Goal: Book appointment/travel/reservation

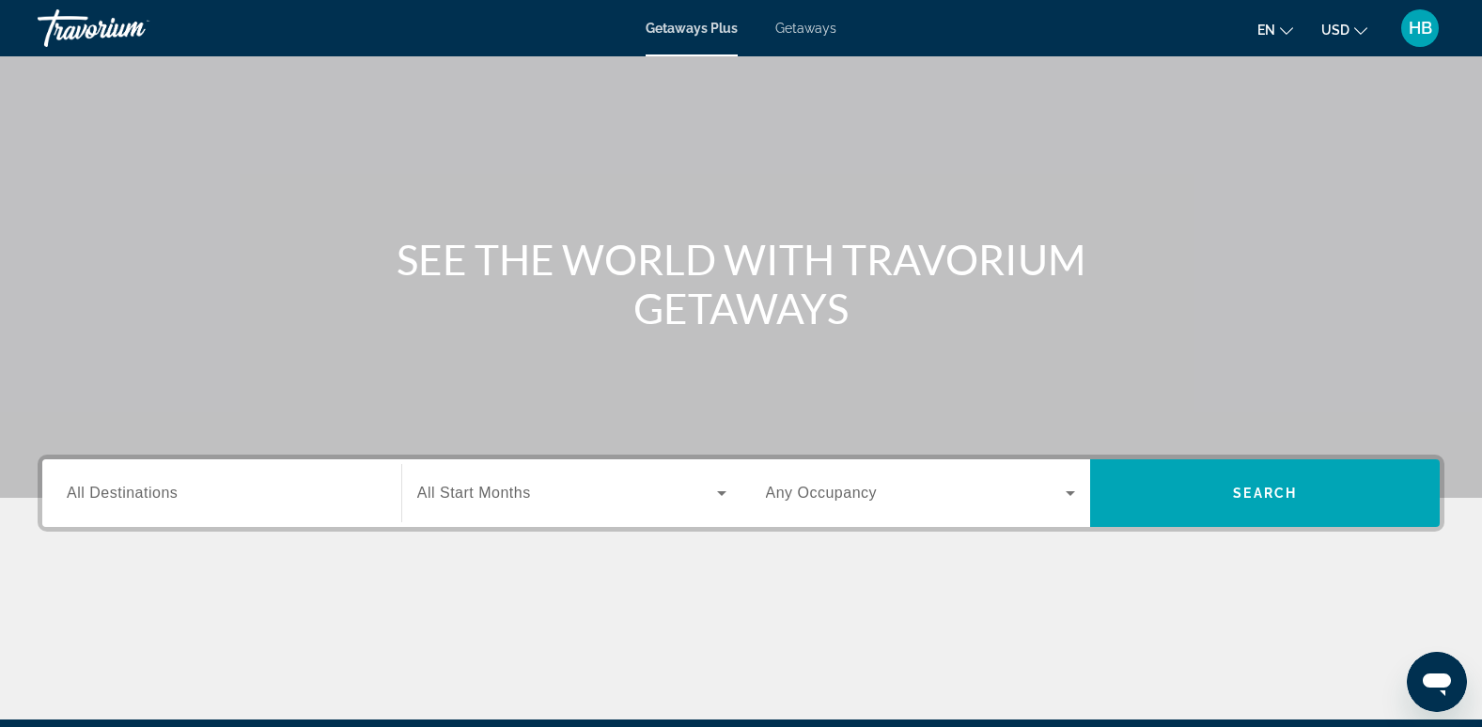
scroll to position [94, 0]
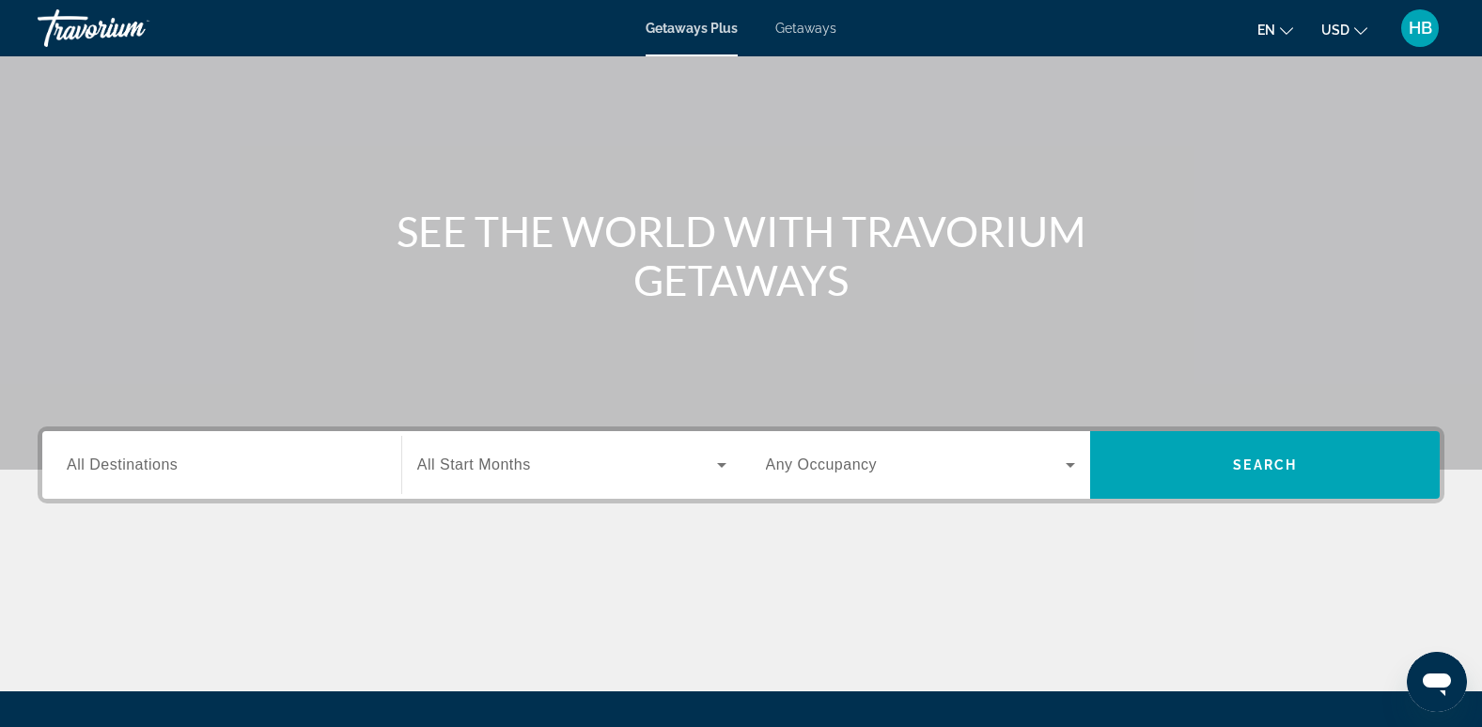
click at [790, 30] on span "Getaways" at bounding box center [805, 28] width 61 height 15
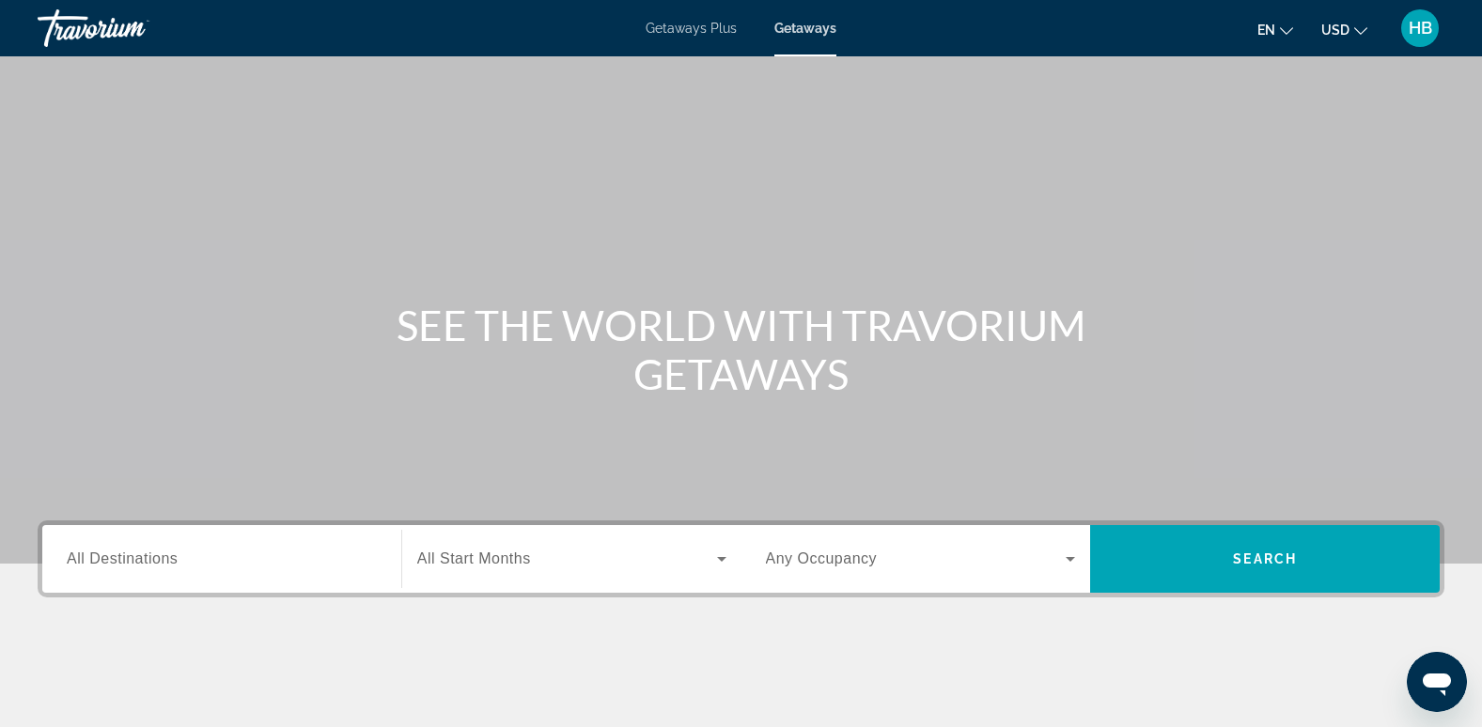
click at [141, 558] on span "All Destinations" at bounding box center [122, 559] width 111 height 16
click at [141, 558] on input "Destination All Destinations" at bounding box center [222, 560] width 310 height 23
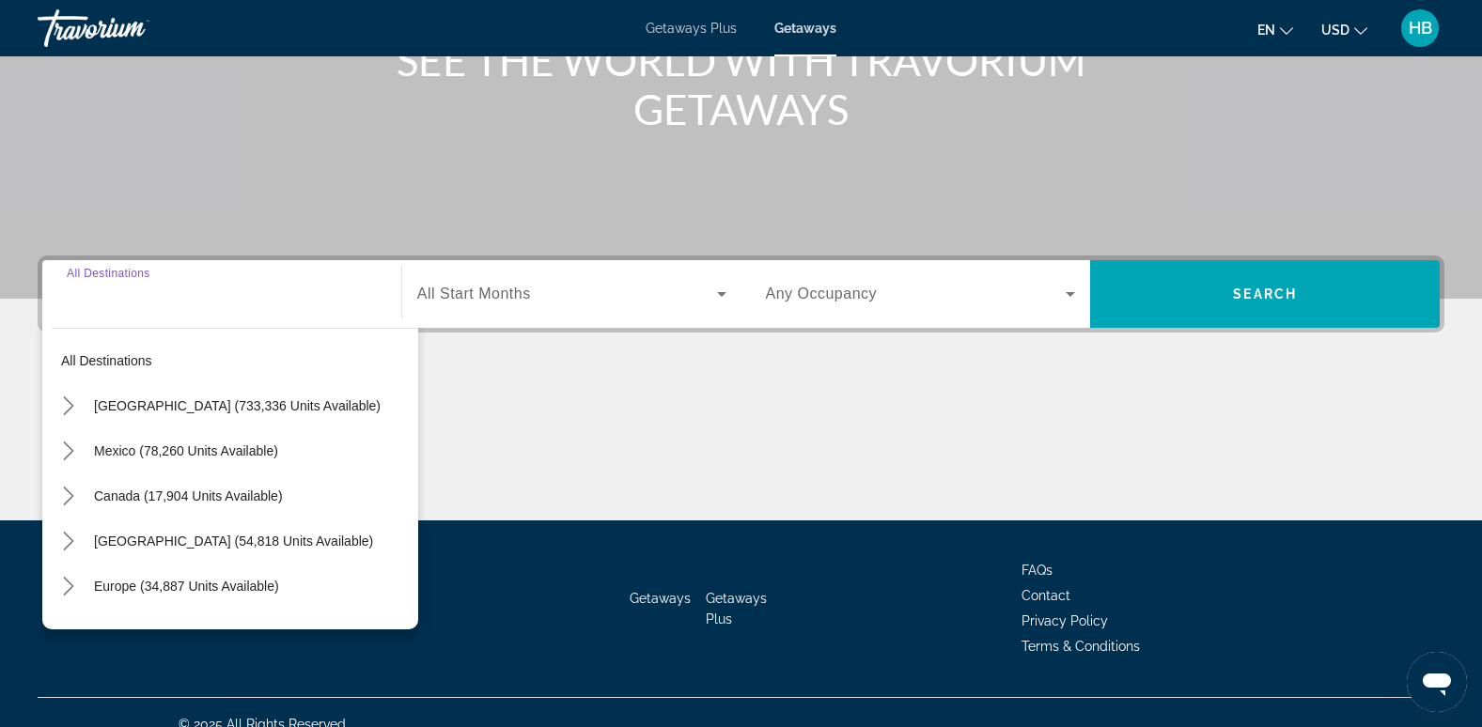
scroll to position [288, 0]
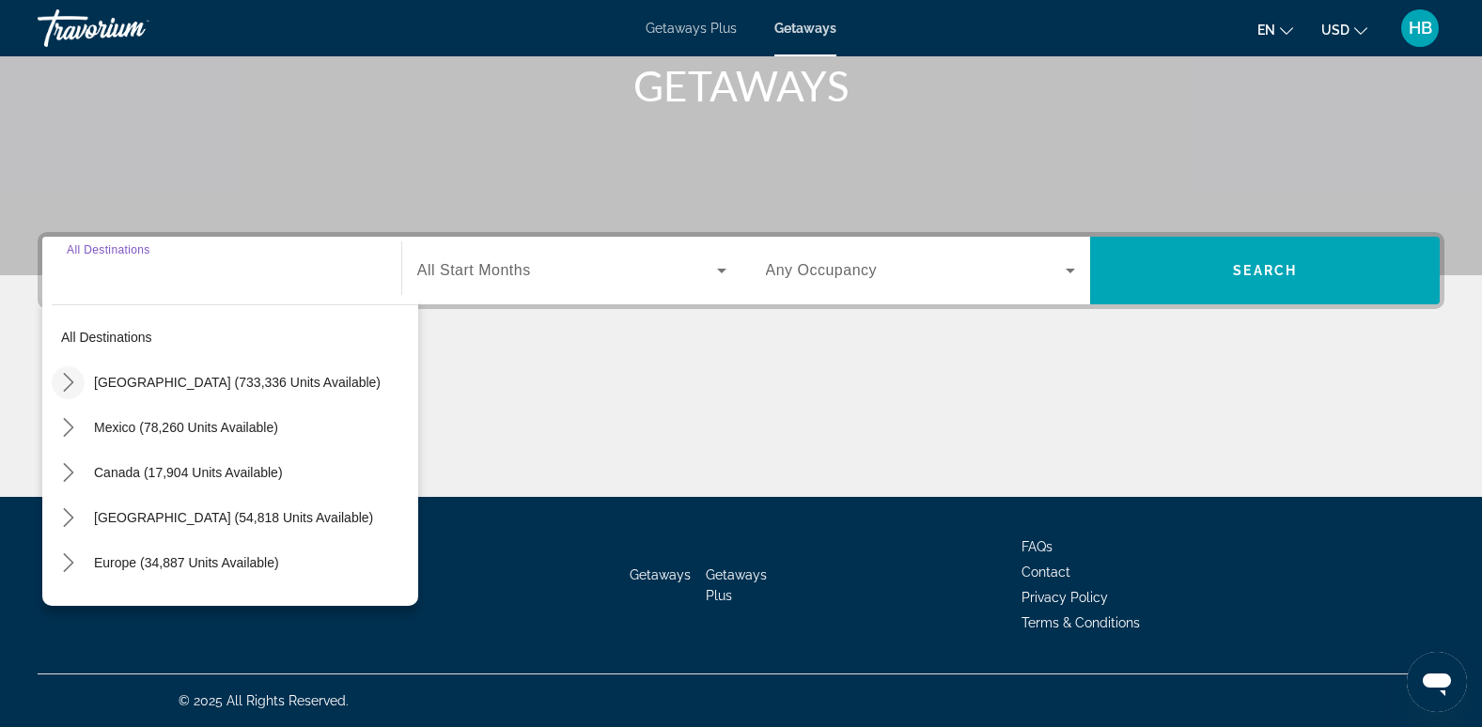
click at [64, 378] on icon "Toggle United States (733,336 units available) submenu" at bounding box center [68, 382] width 19 height 19
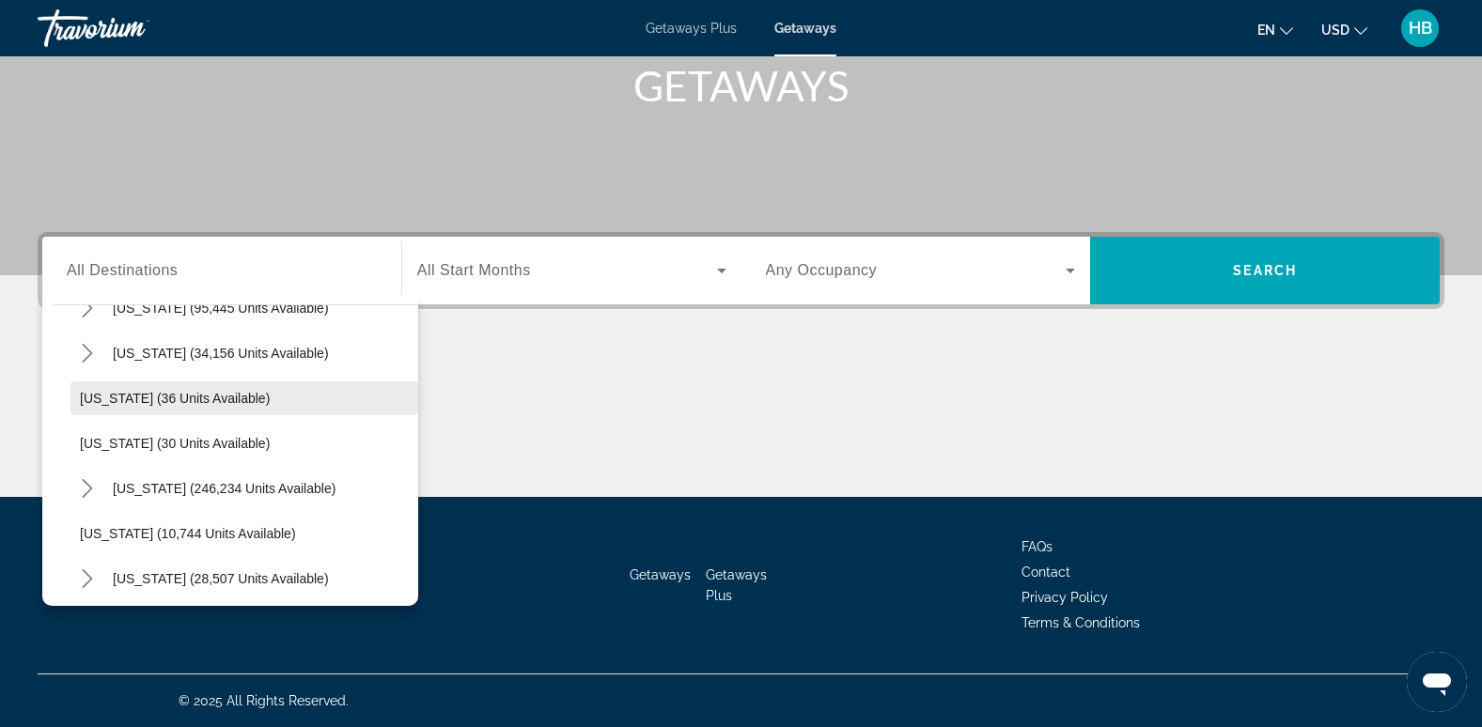
scroll to position [242, 0]
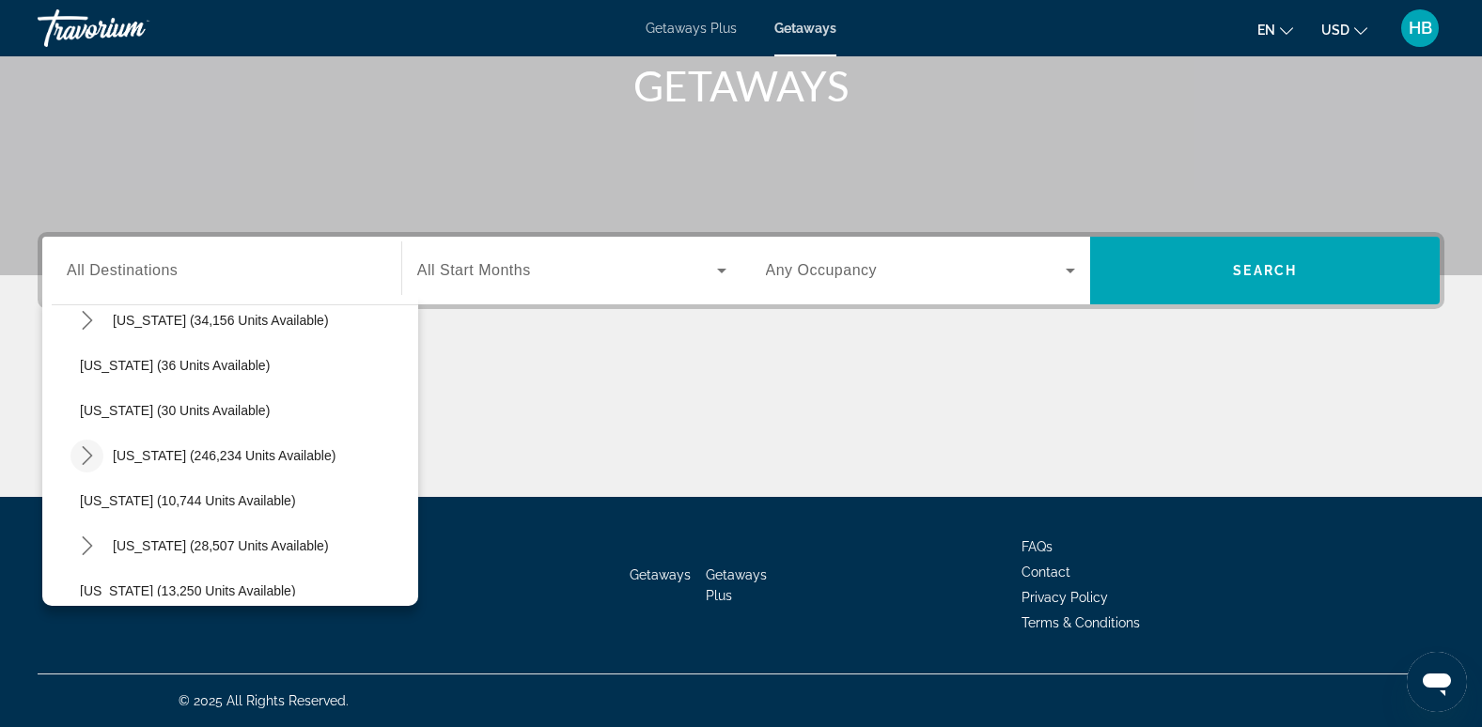
click at [89, 451] on icon "Toggle Florida (246,234 units available) submenu" at bounding box center [87, 455] width 19 height 19
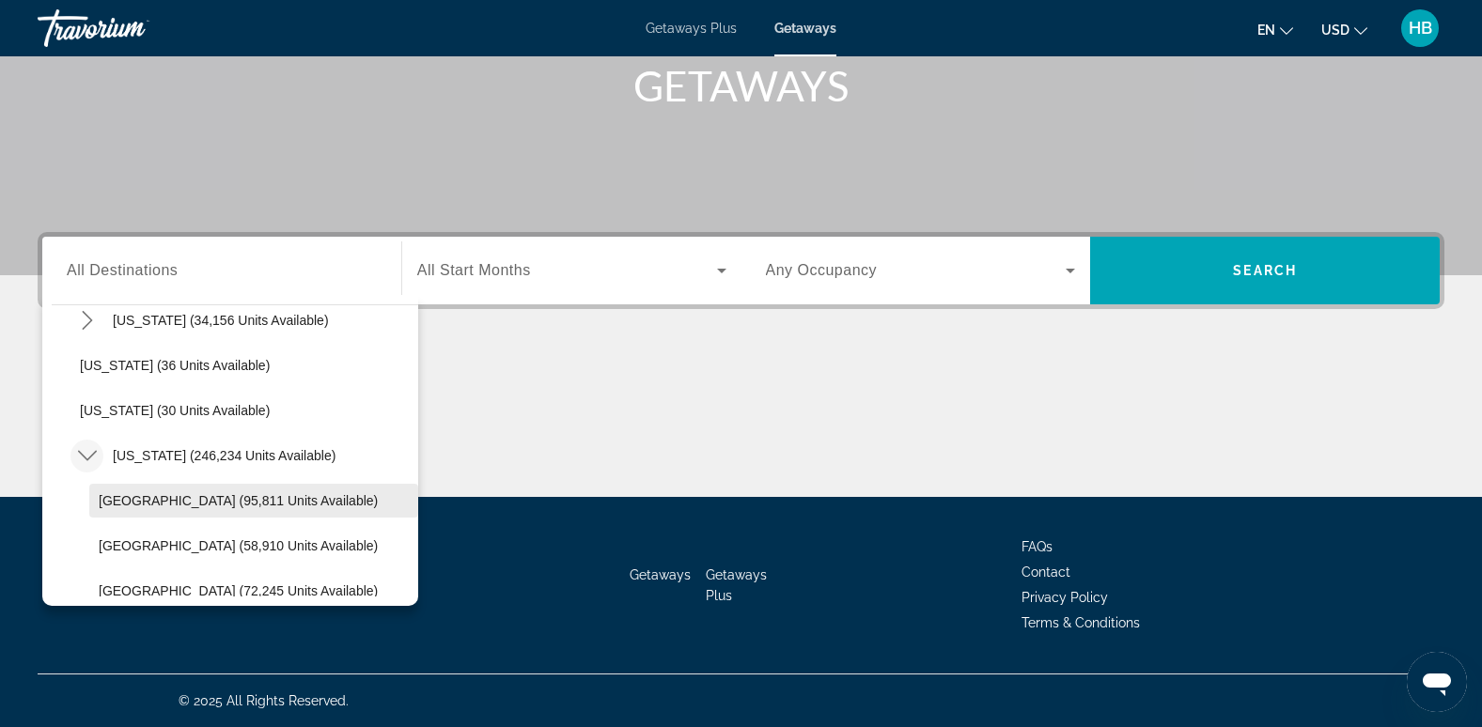
click at [174, 496] on span "[GEOGRAPHIC_DATA] (95,811 units available)" at bounding box center [238, 500] width 279 height 15
type input "**********"
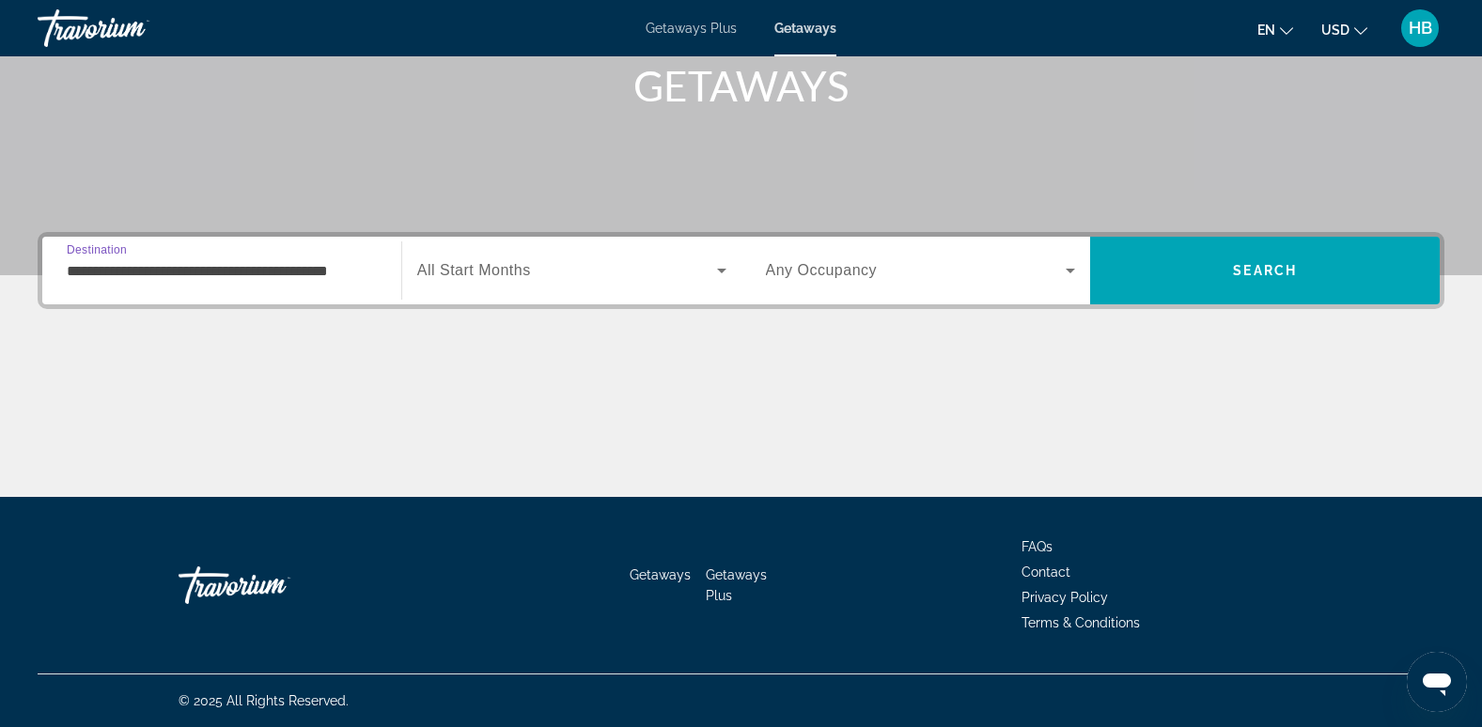
click at [509, 265] on span "All Start Months" at bounding box center [474, 270] width 114 height 16
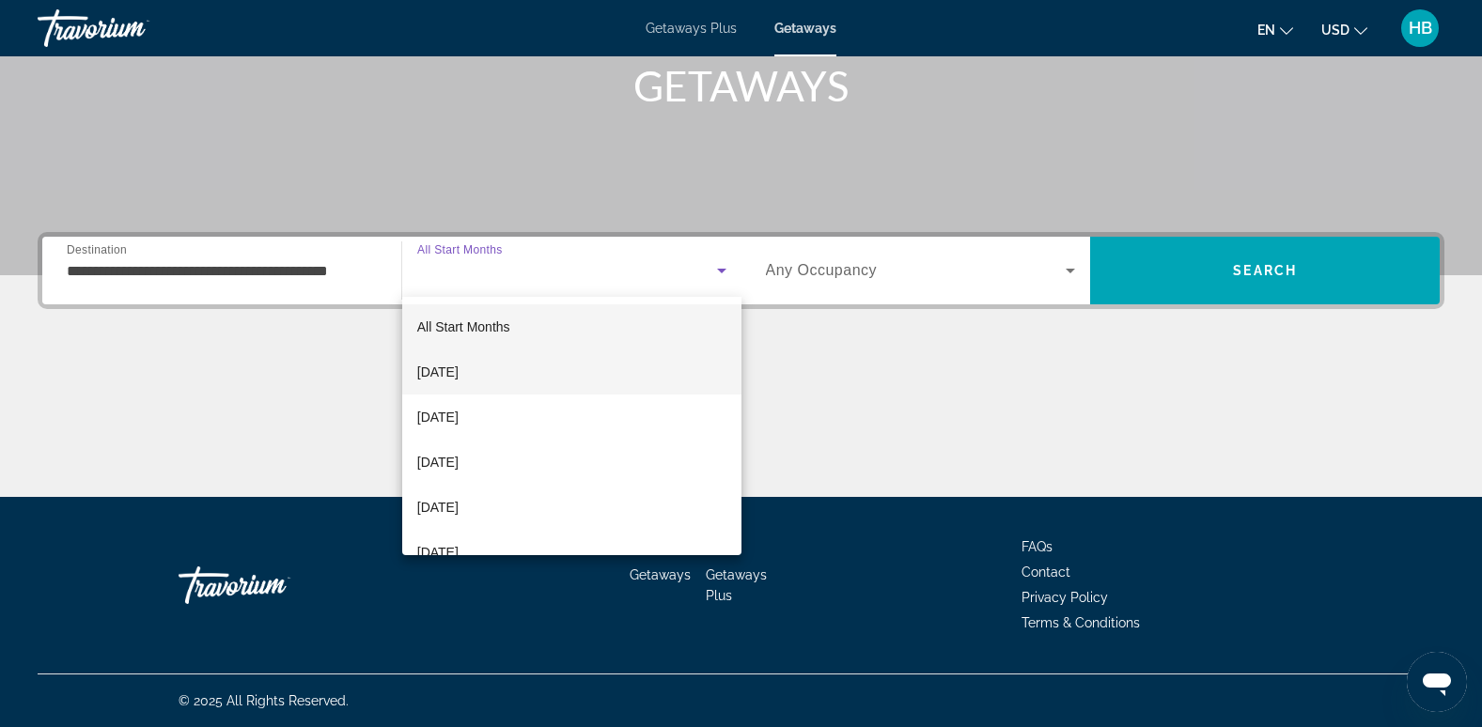
click at [458, 369] on span "[DATE]" at bounding box center [437, 372] width 41 height 23
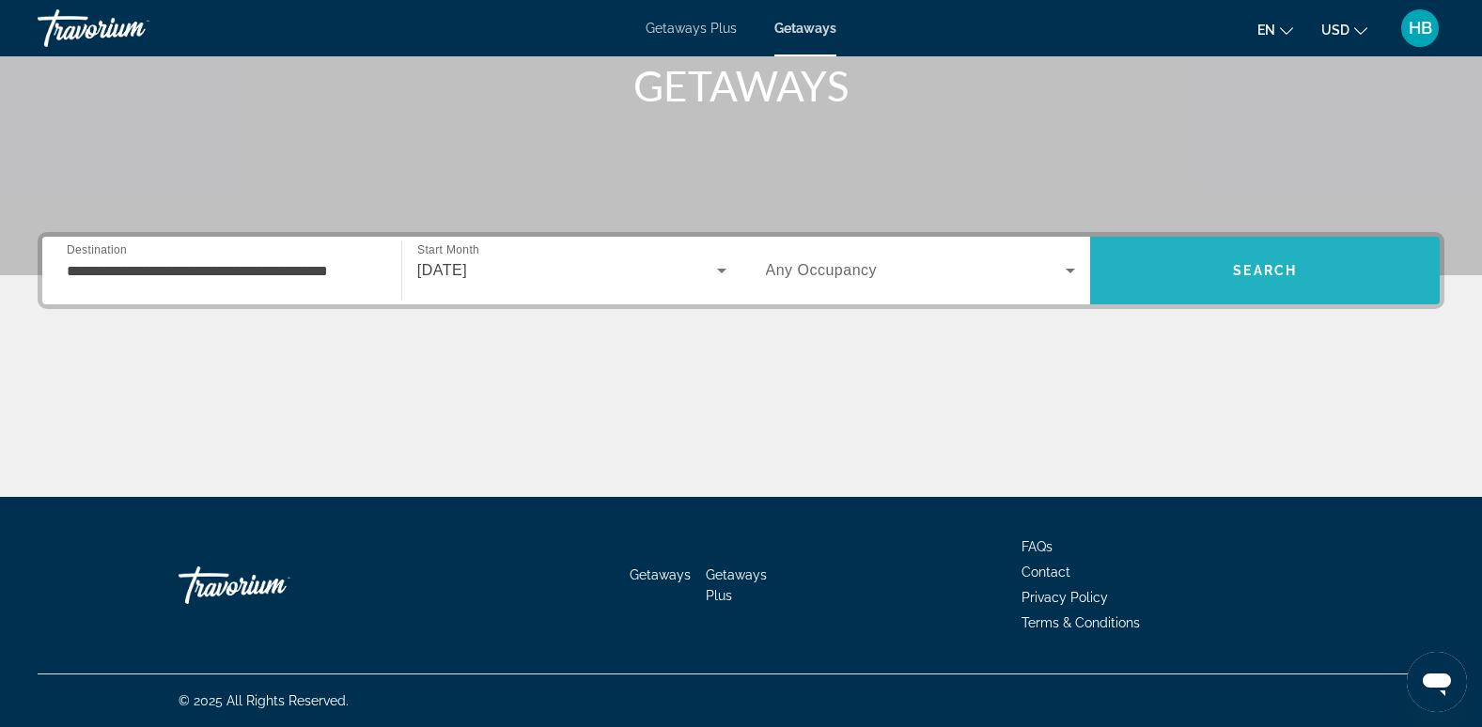
click at [1256, 262] on span "Search" at bounding box center [1264, 270] width 349 height 45
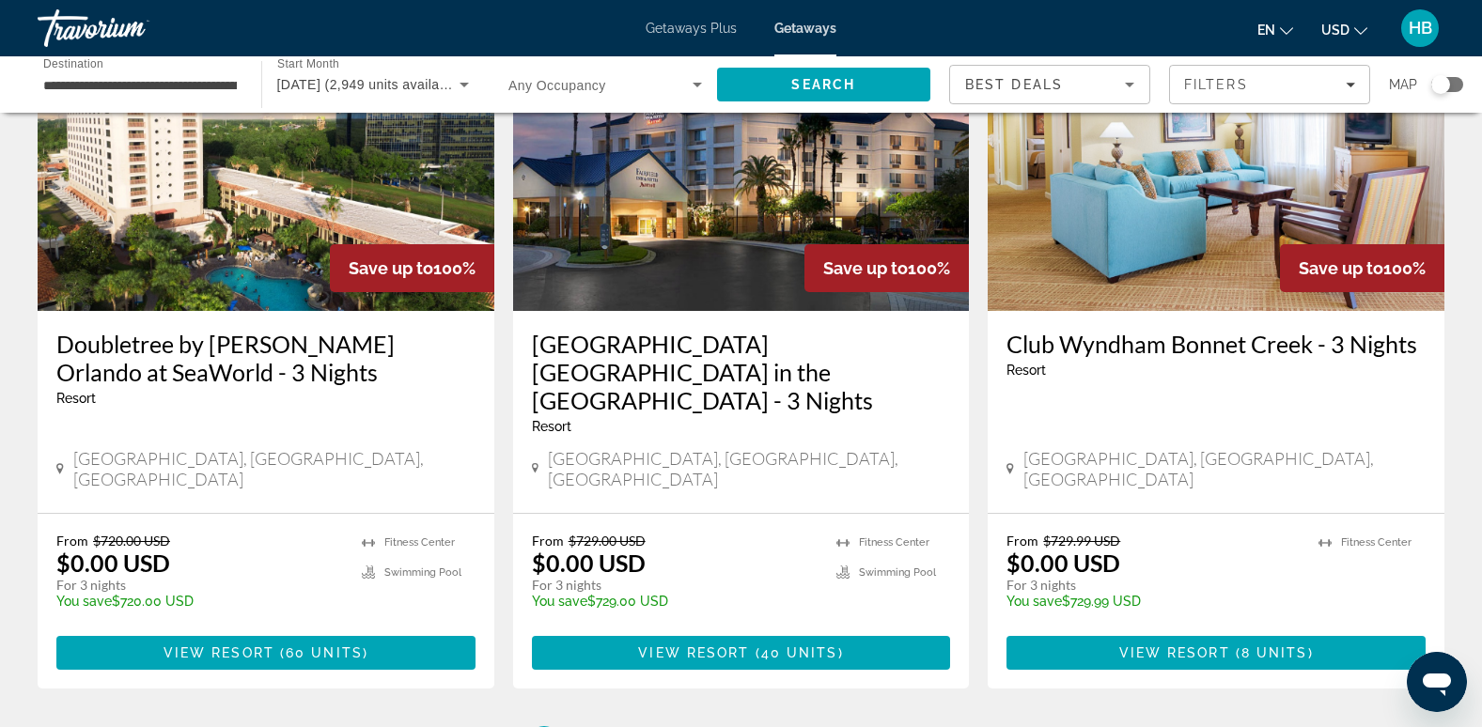
scroll to position [2349, 0]
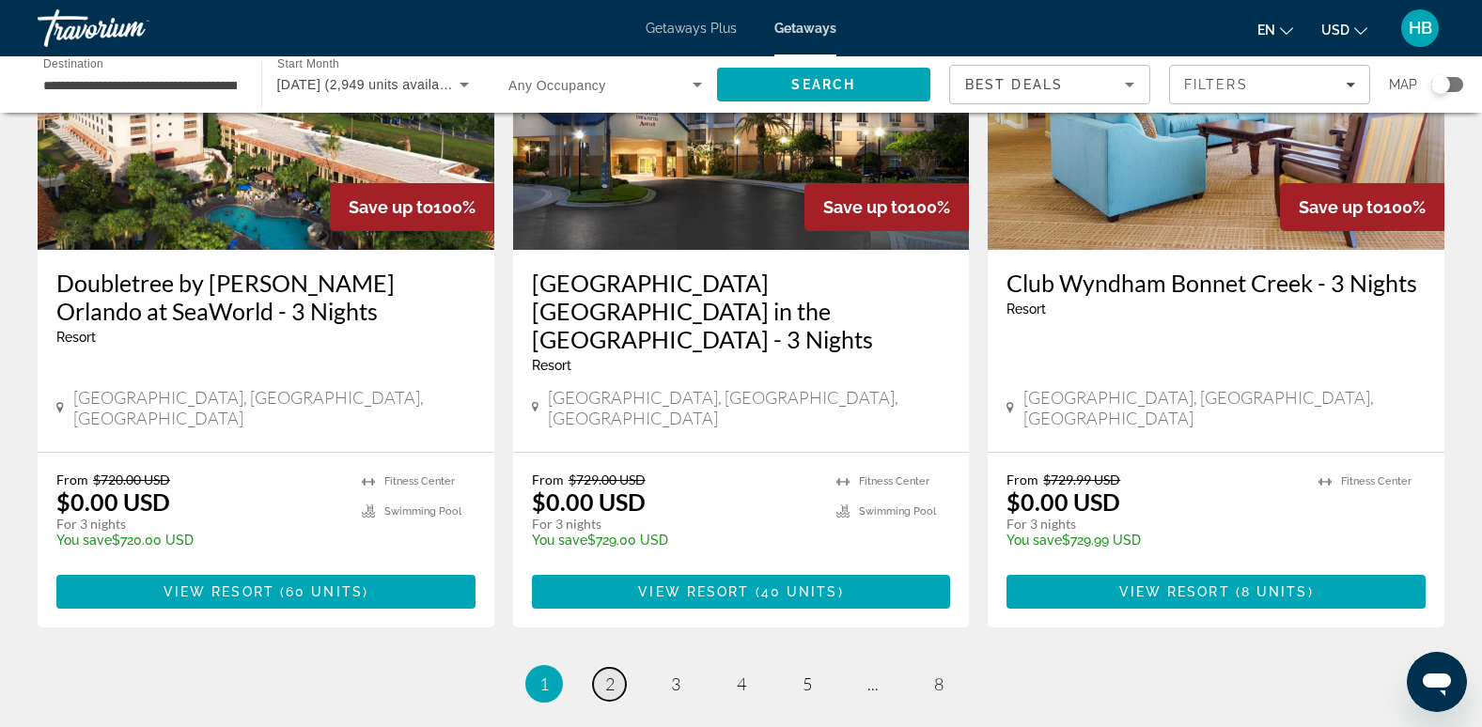
click at [609, 674] on span "2" at bounding box center [609, 684] width 9 height 21
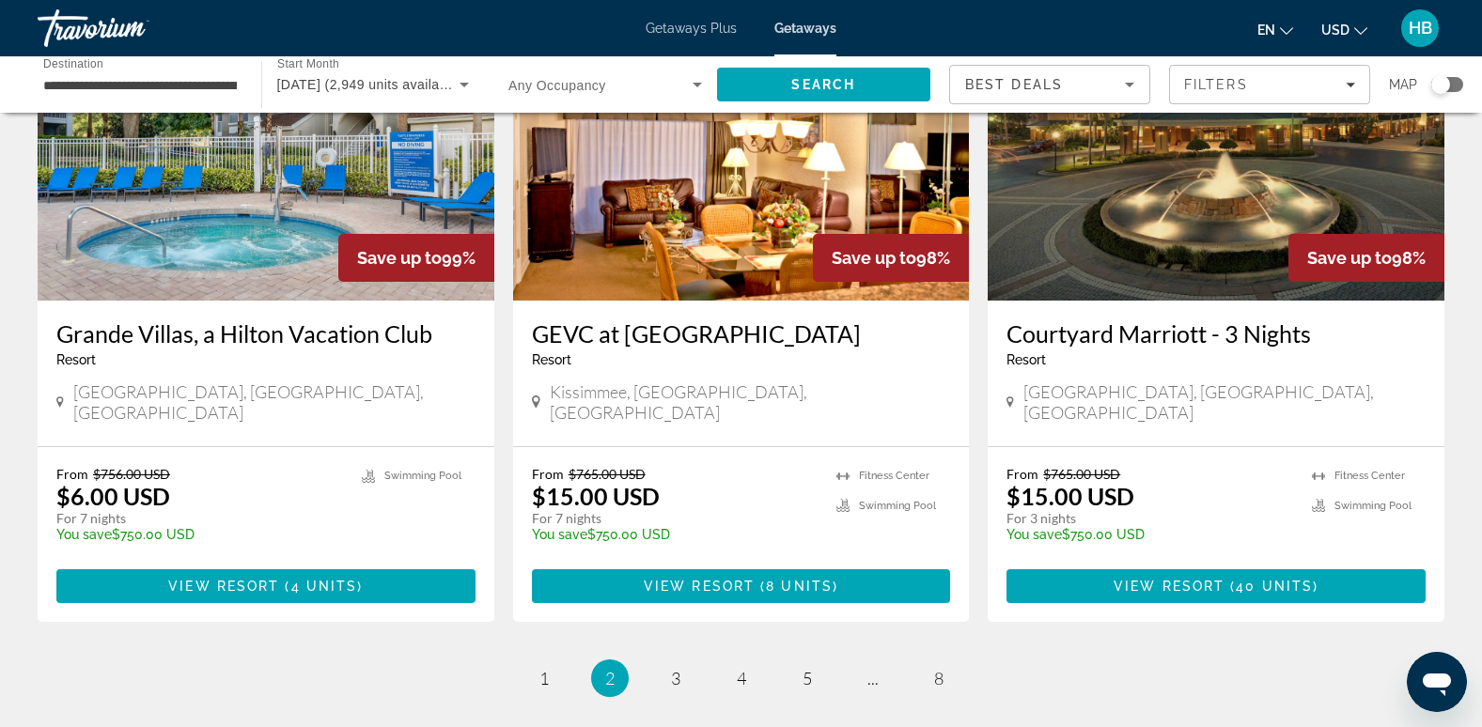
scroll to position [2255, 0]
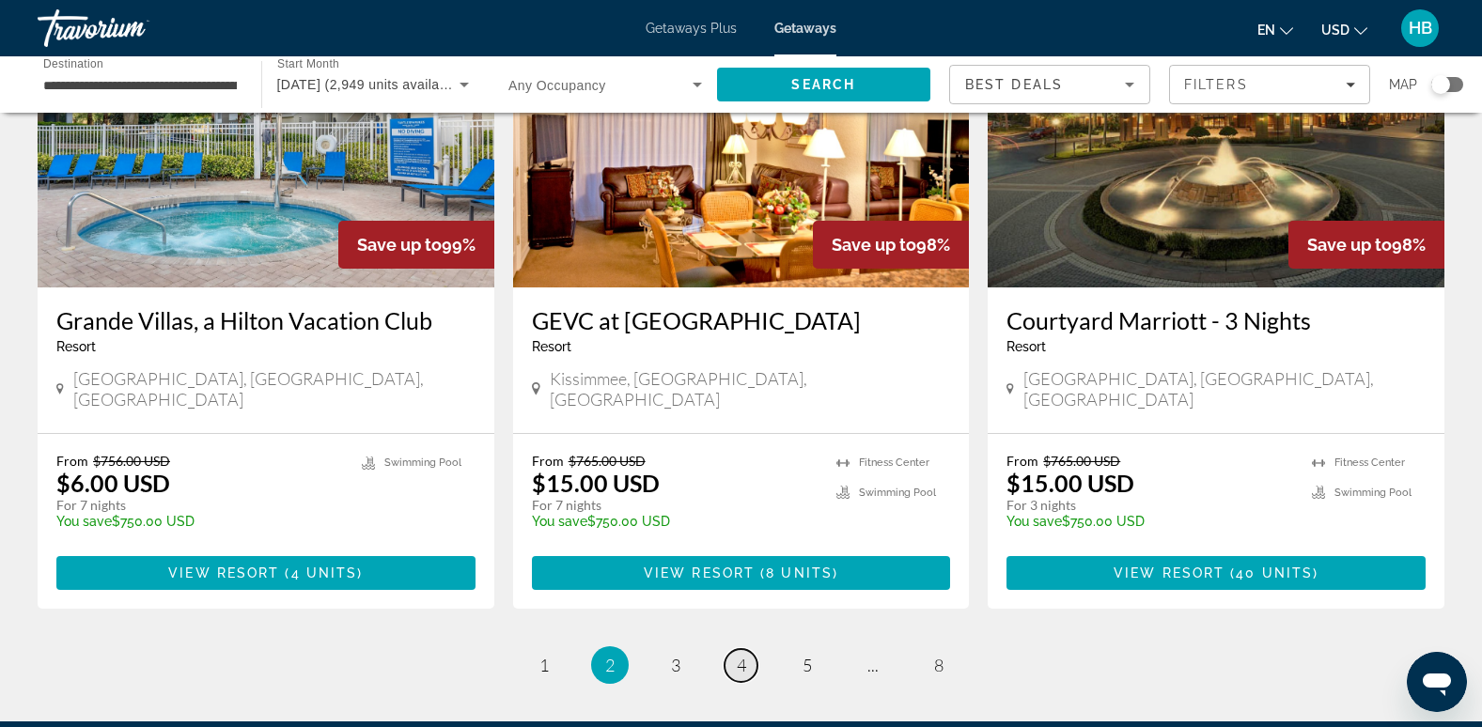
click at [737, 655] on span "4" at bounding box center [741, 665] width 9 height 21
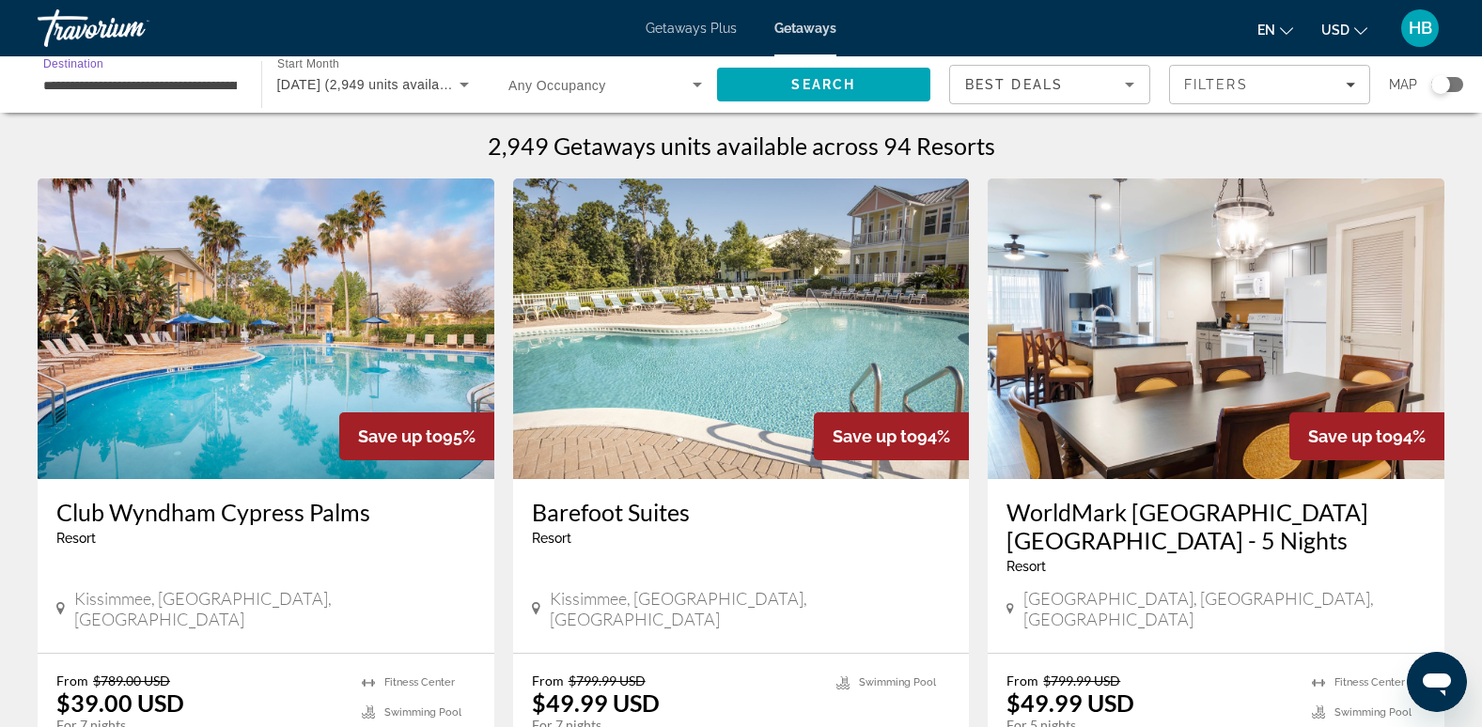
click at [73, 88] on input "**********" at bounding box center [140, 85] width 194 height 23
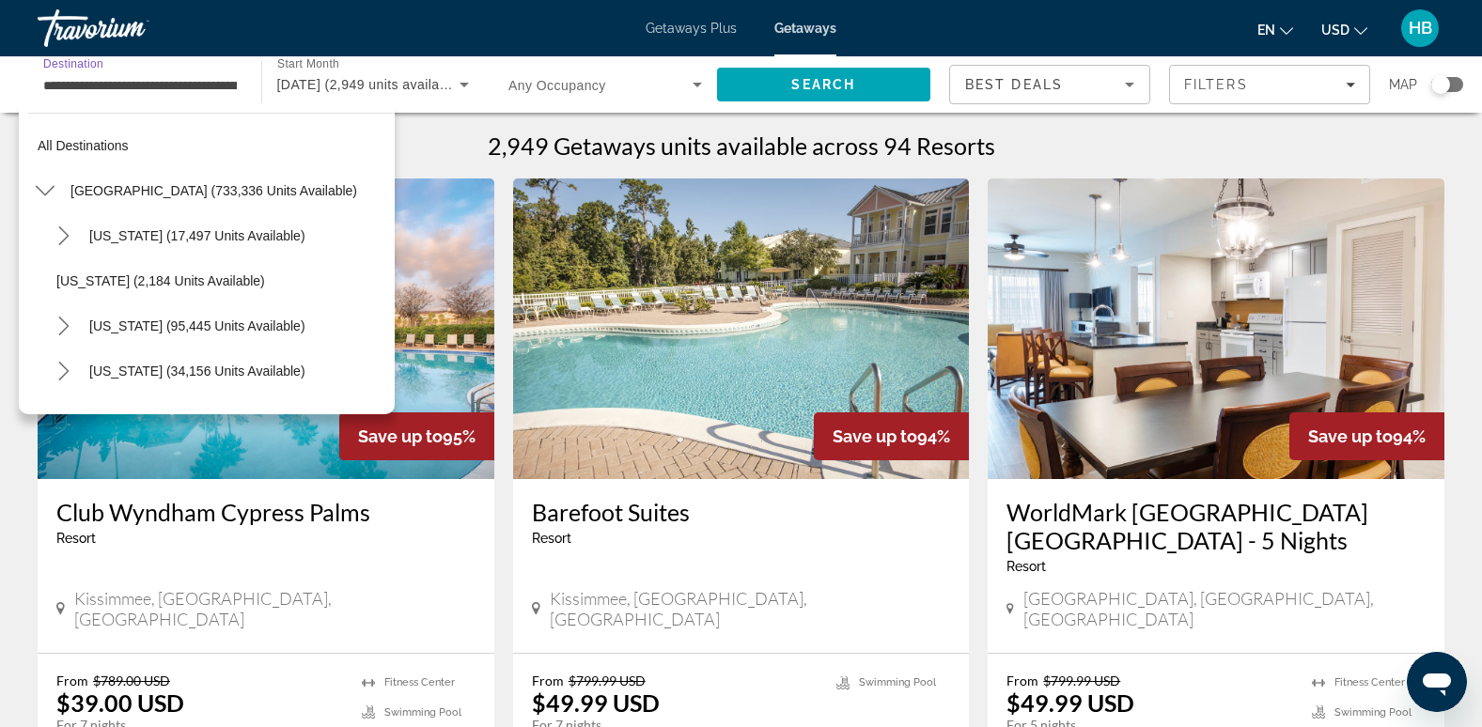
scroll to position [292, 0]
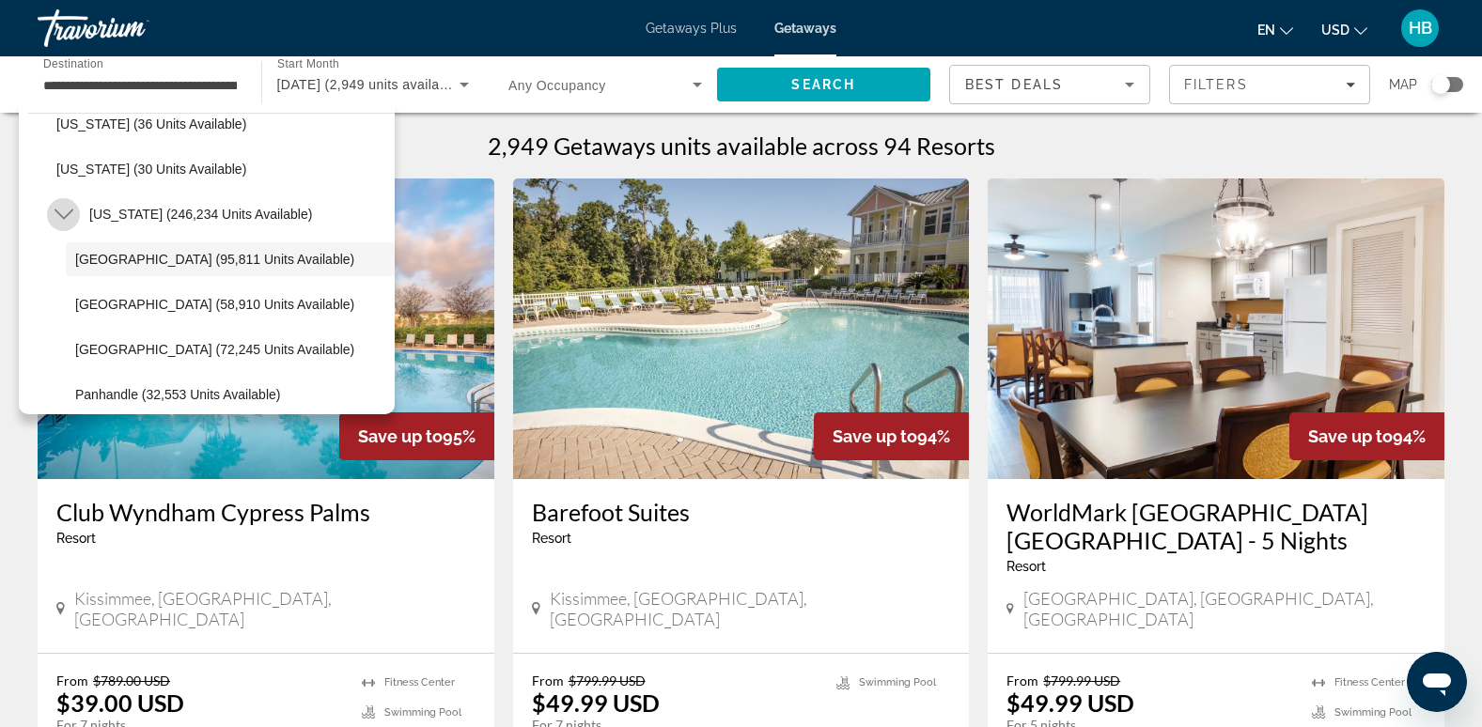
click at [67, 208] on icon "Toggle Florida (246,234 units available) submenu" at bounding box center [63, 214] width 19 height 19
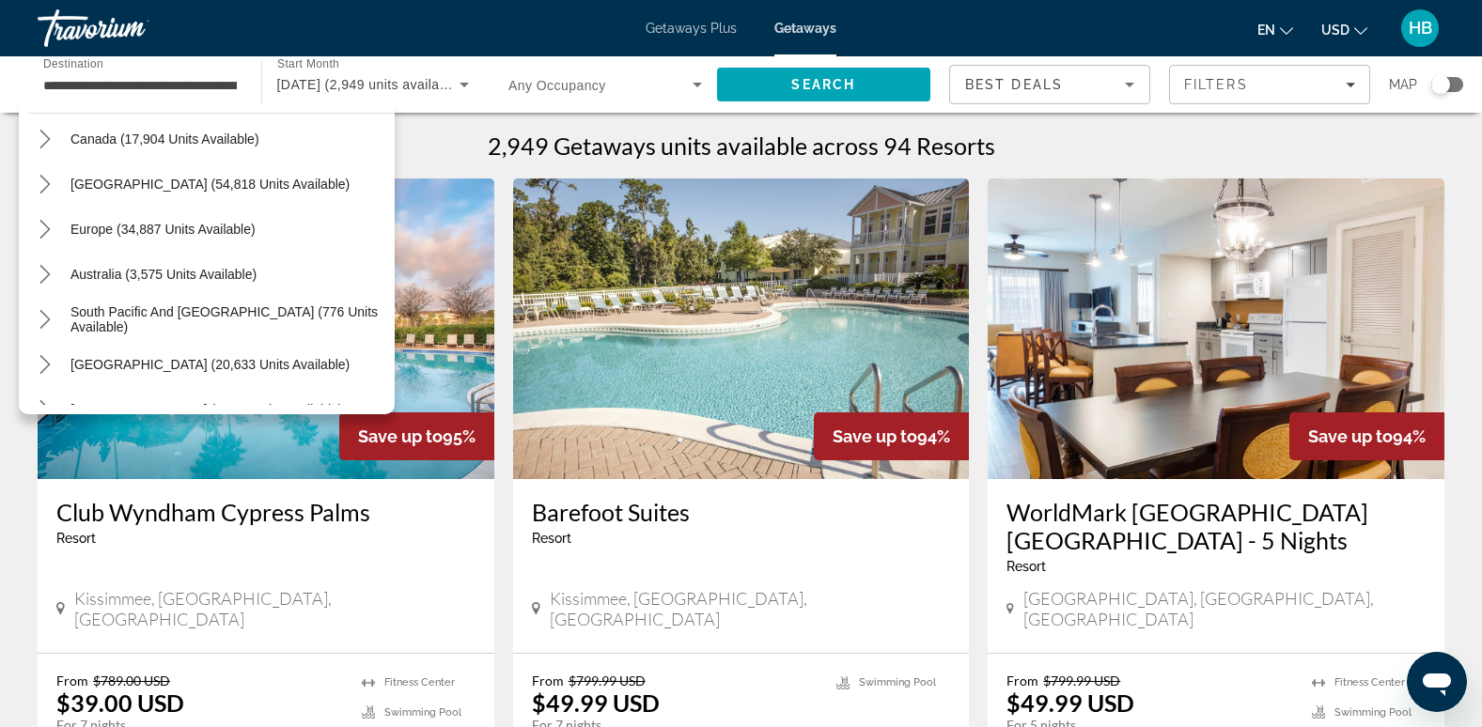
scroll to position [2265, 0]
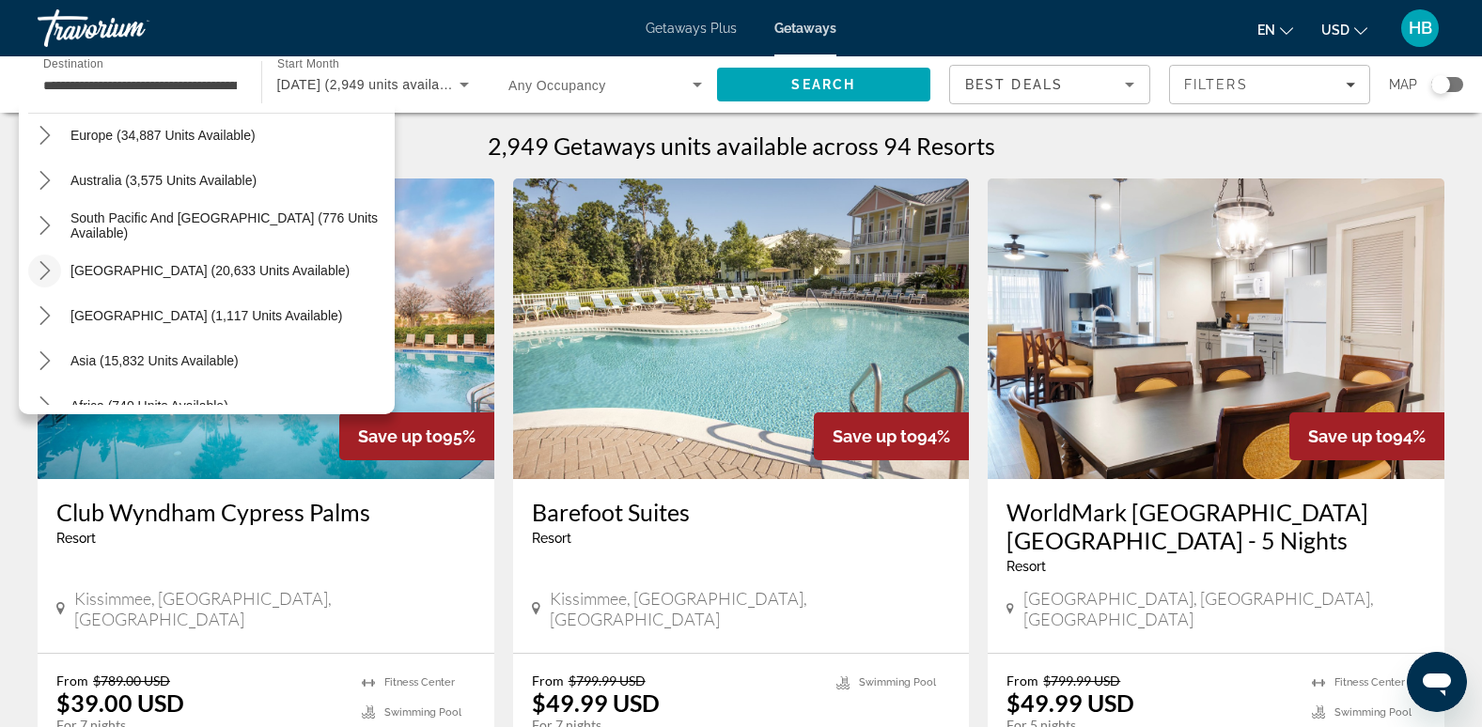
click at [51, 272] on icon "Toggle South America (20,633 units available) submenu" at bounding box center [45, 270] width 19 height 19
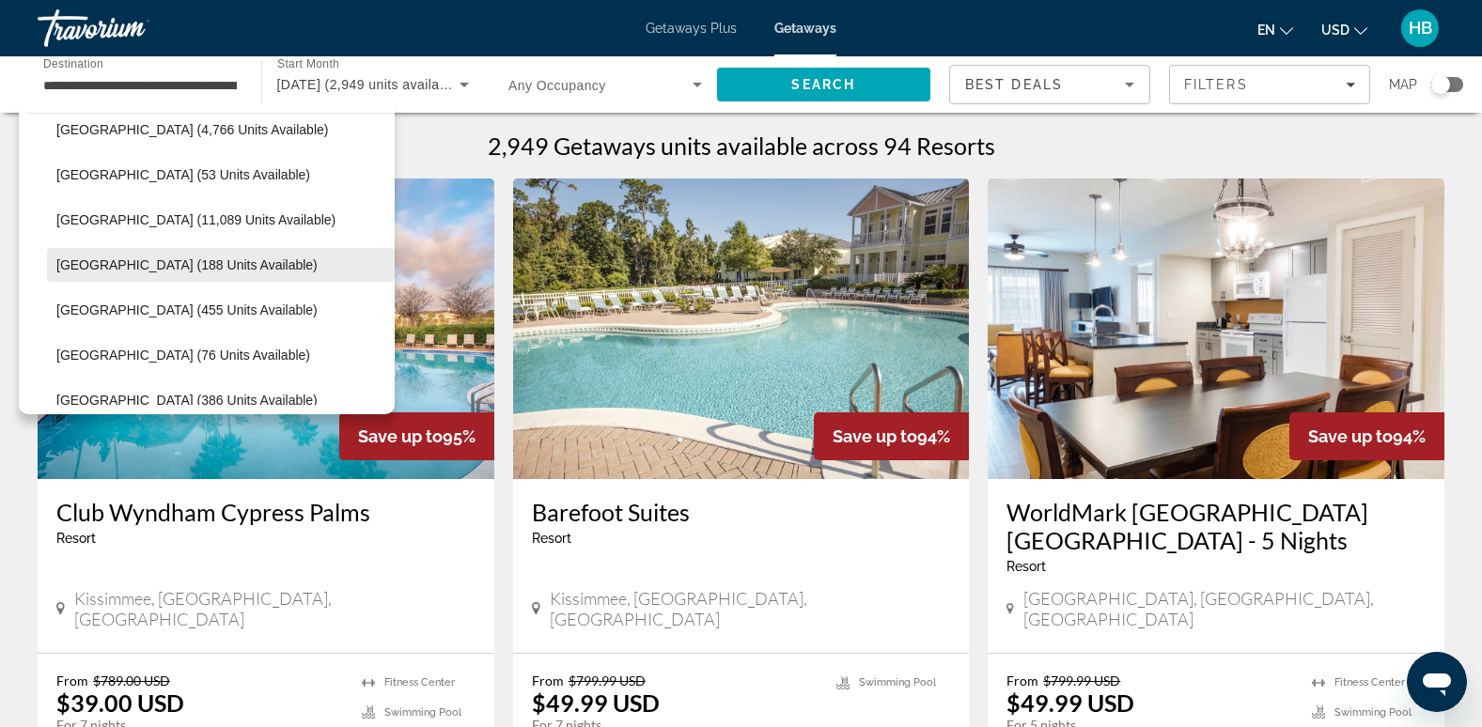
scroll to position [2493, 0]
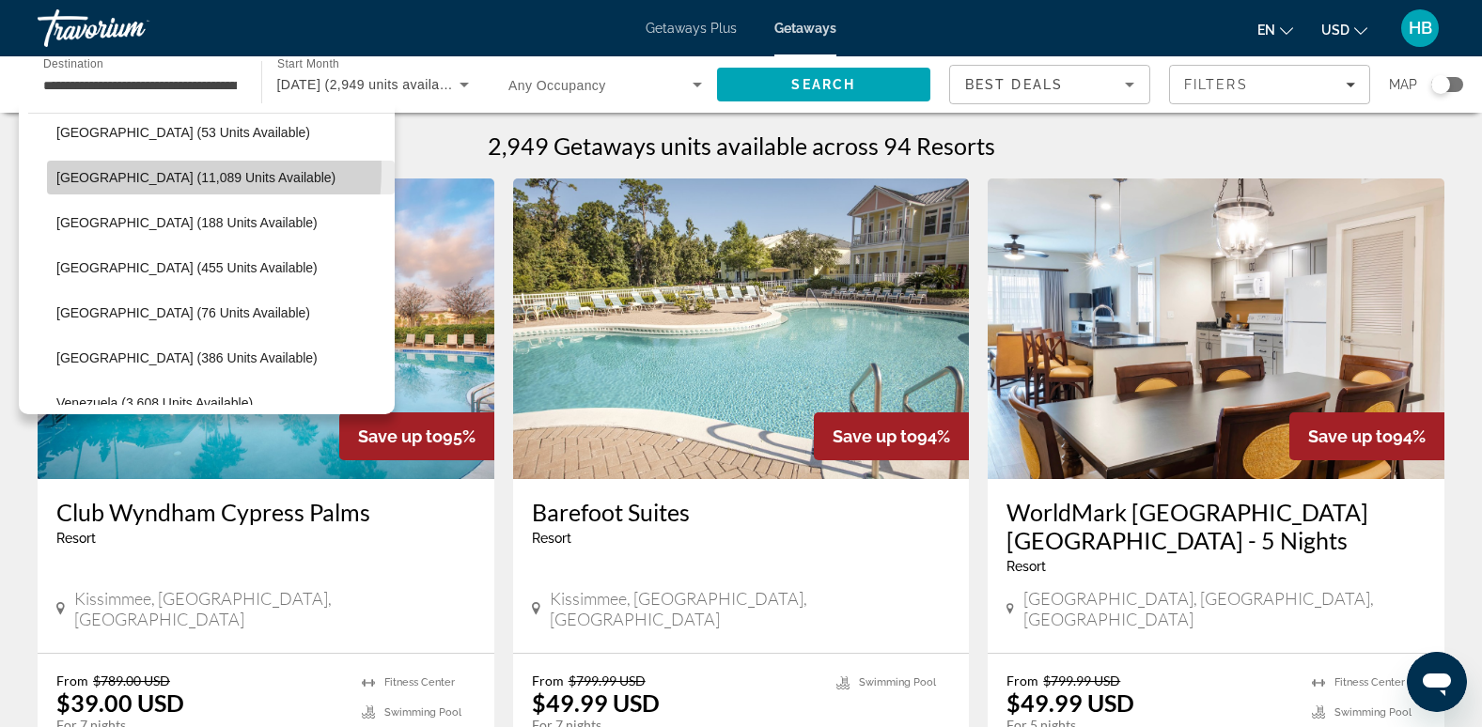
click at [134, 170] on span "[GEOGRAPHIC_DATA] (11,089 units available)" at bounding box center [195, 177] width 279 height 15
type input "**********"
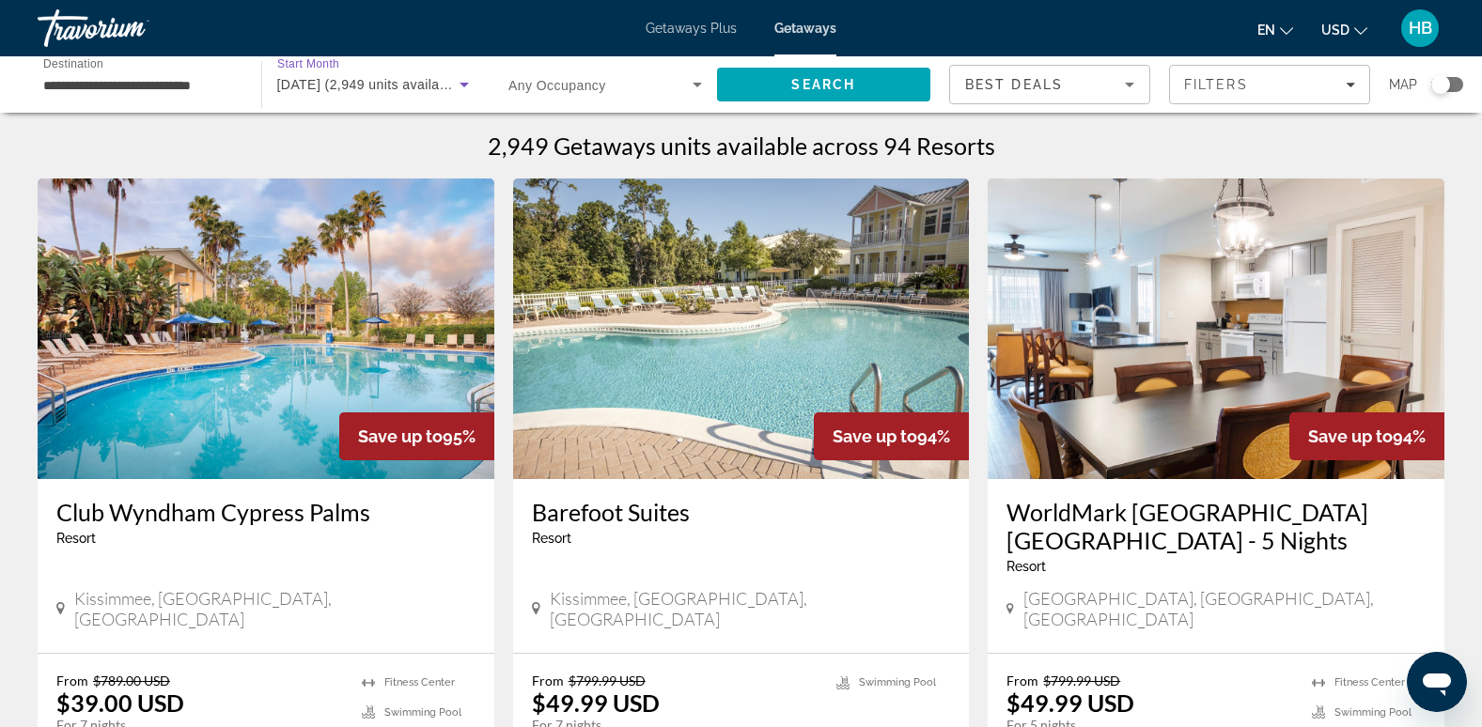
click at [354, 86] on span "[DATE] (2,949 units available)" at bounding box center [370, 84] width 186 height 15
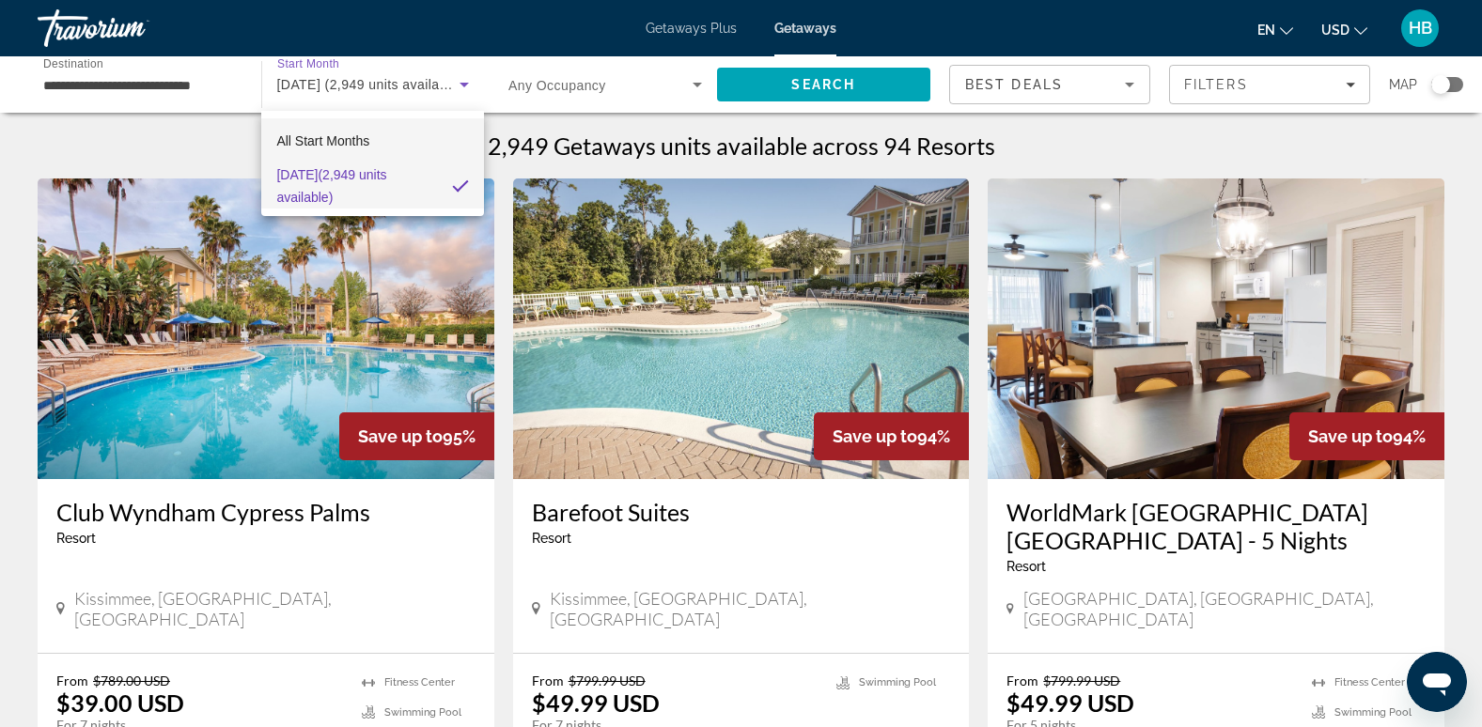
click at [340, 135] on span "All Start Months" at bounding box center [322, 140] width 93 height 15
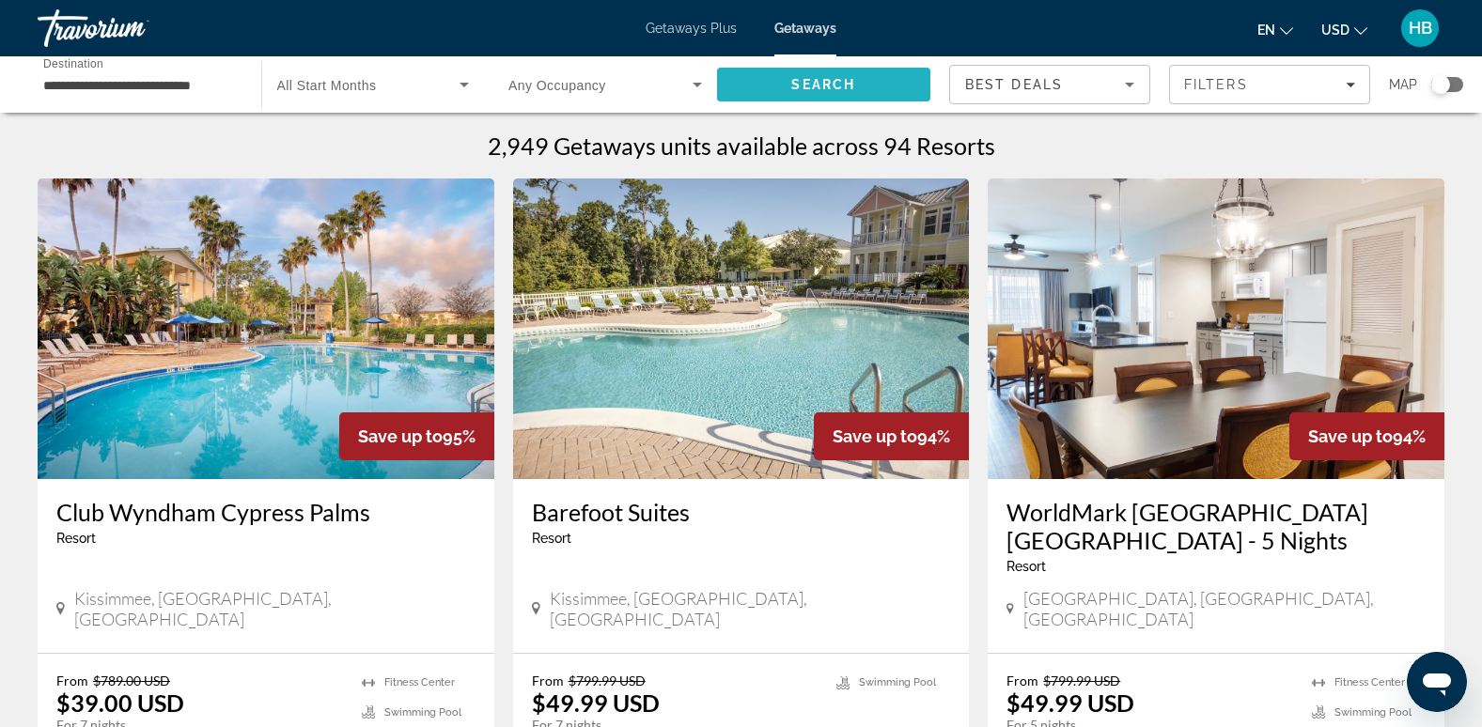
click at [816, 82] on span "Search" at bounding box center [823, 84] width 64 height 15
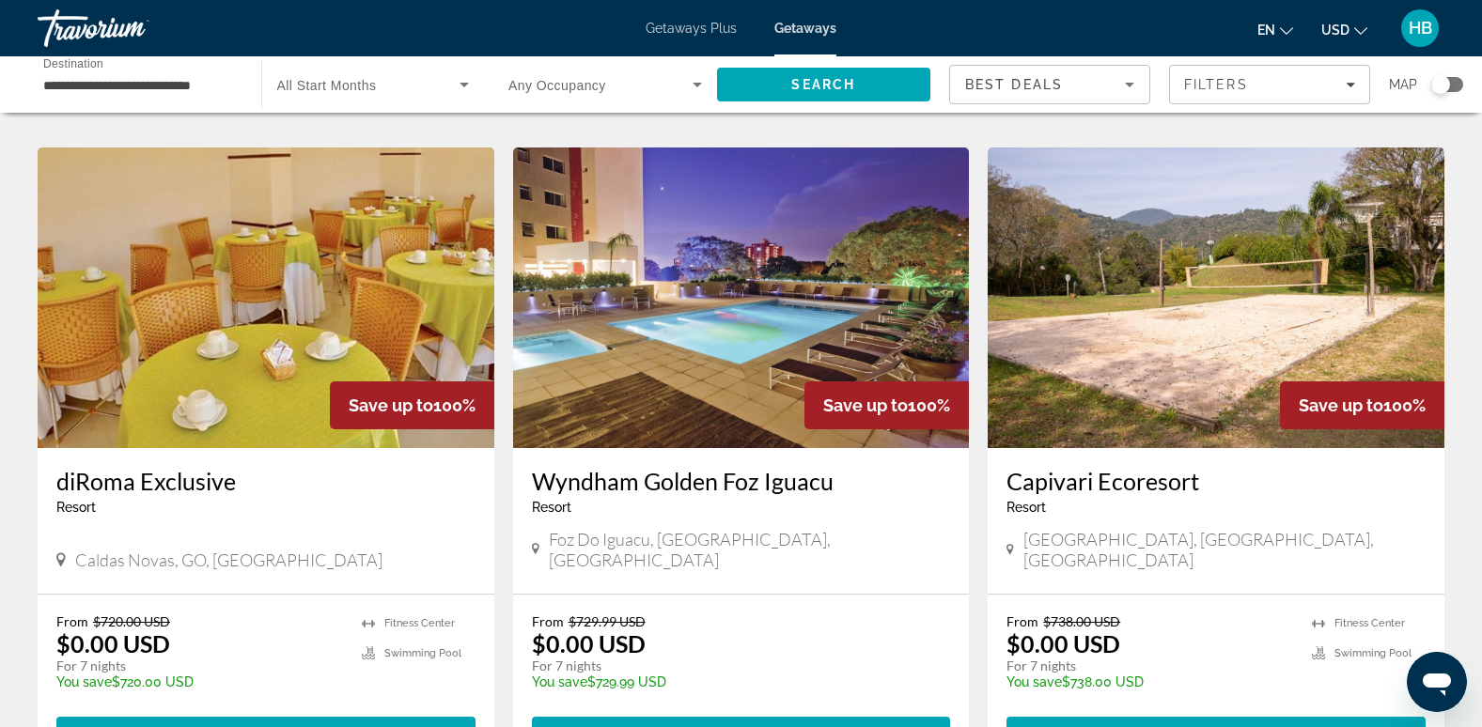
scroll to position [1387, 0]
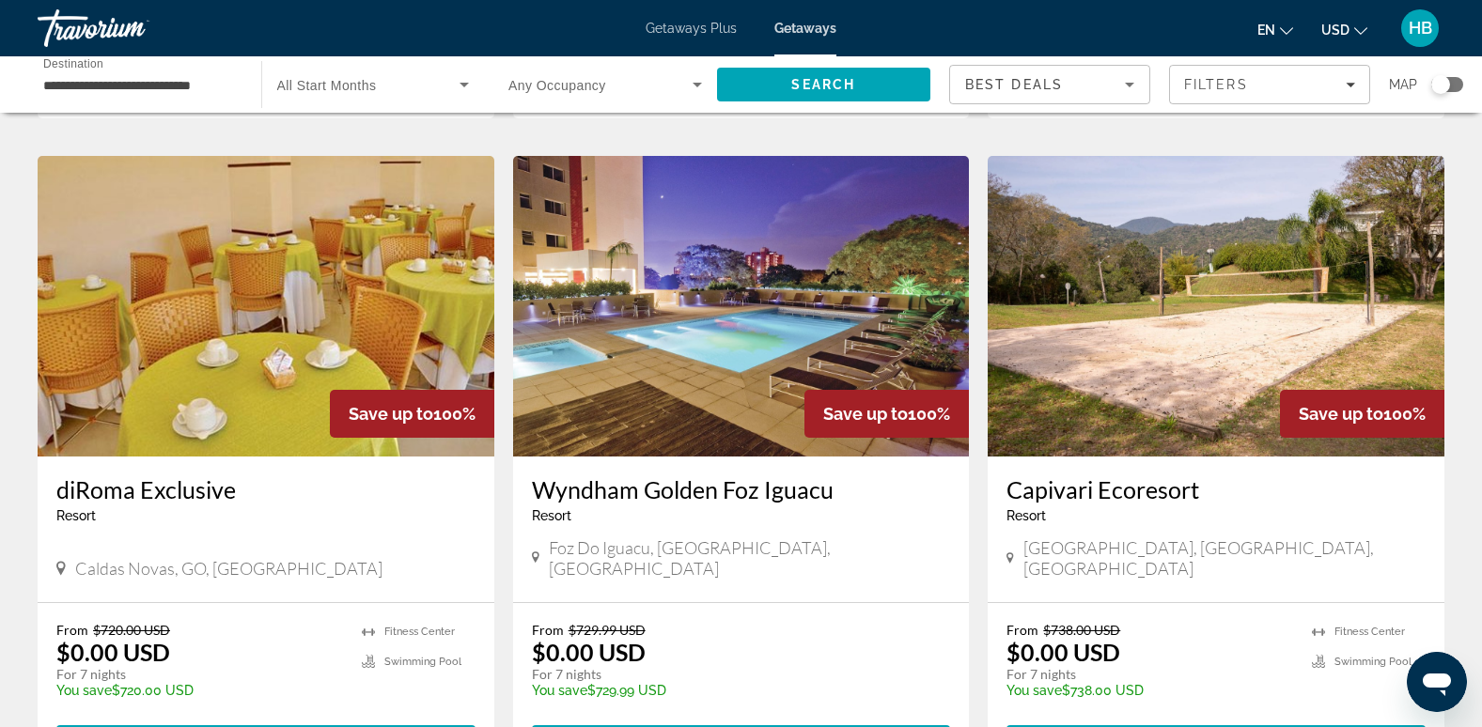
click at [731, 331] on img "Main content" at bounding box center [741, 306] width 457 height 301
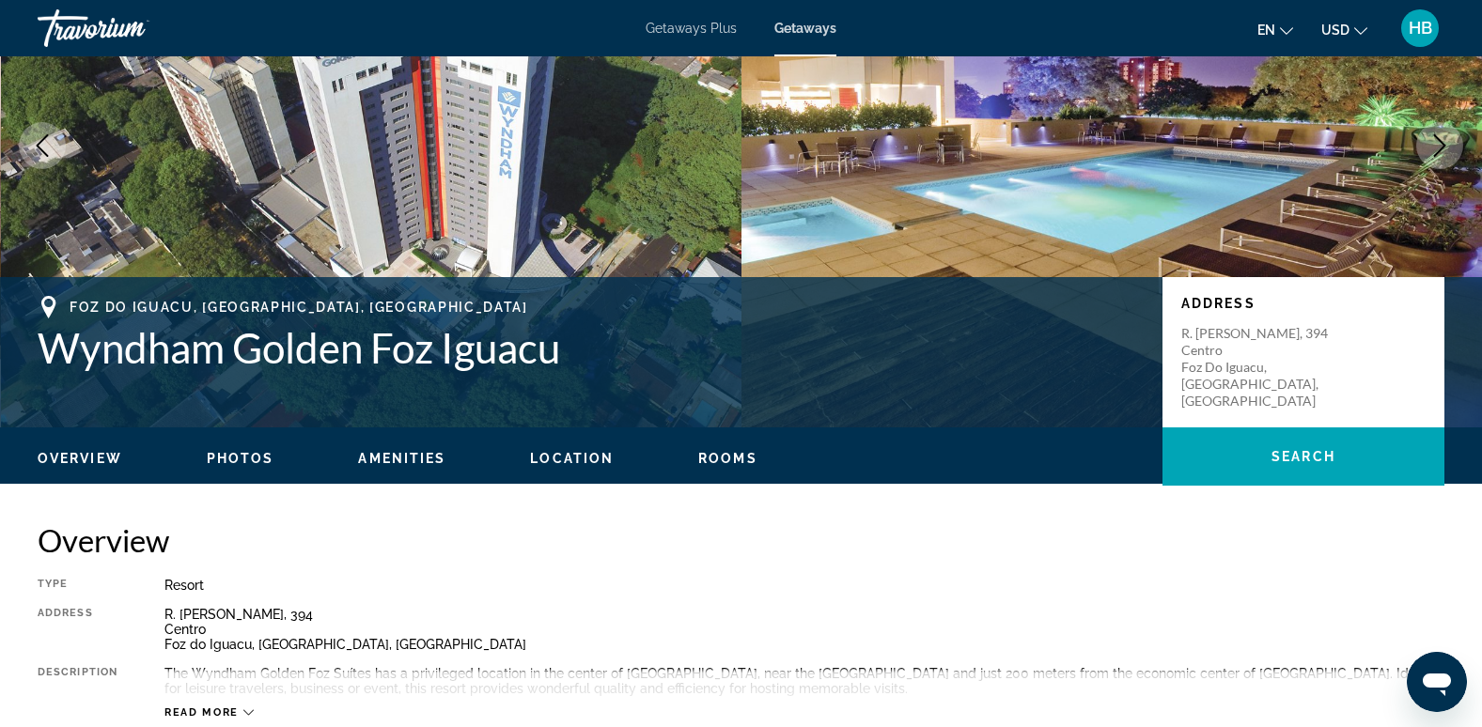
scroll to position [23, 0]
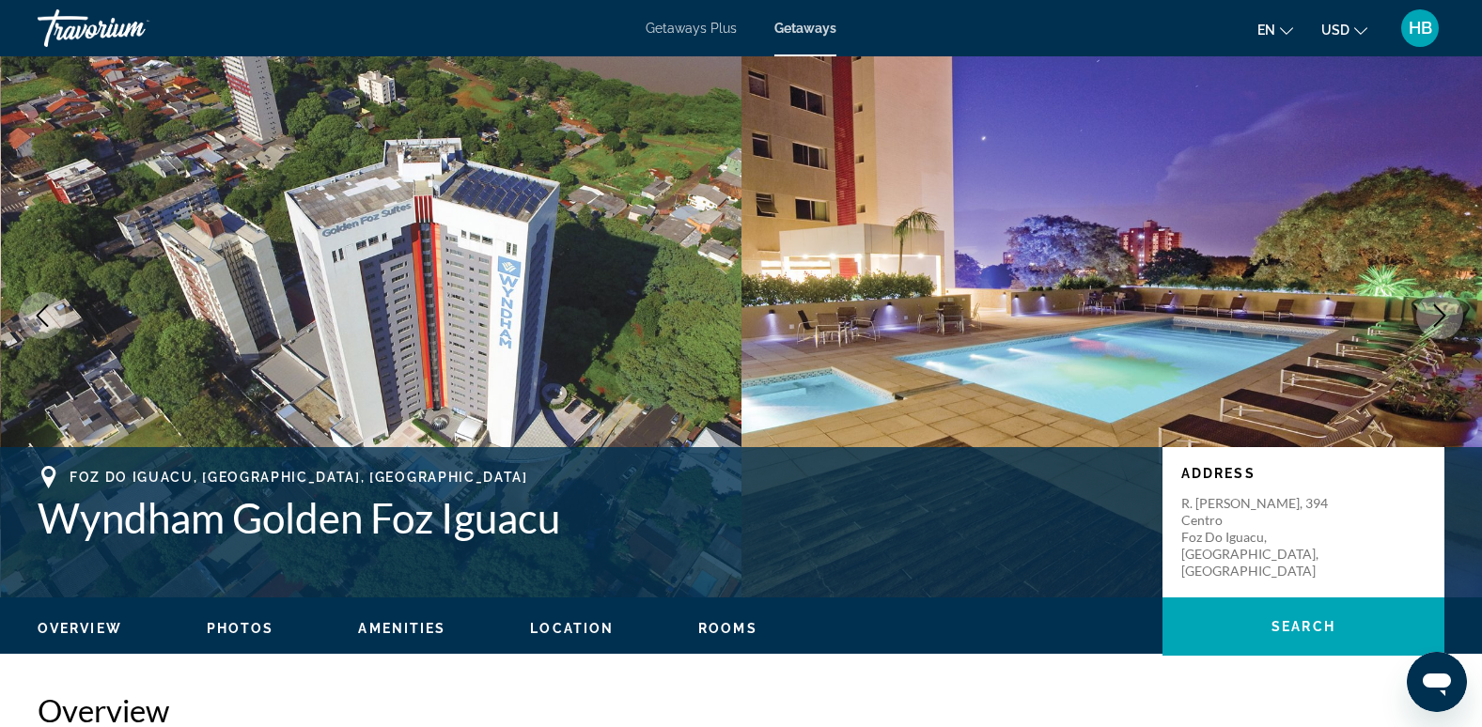
click at [1444, 315] on icon "Next image" at bounding box center [1440, 315] width 12 height 23
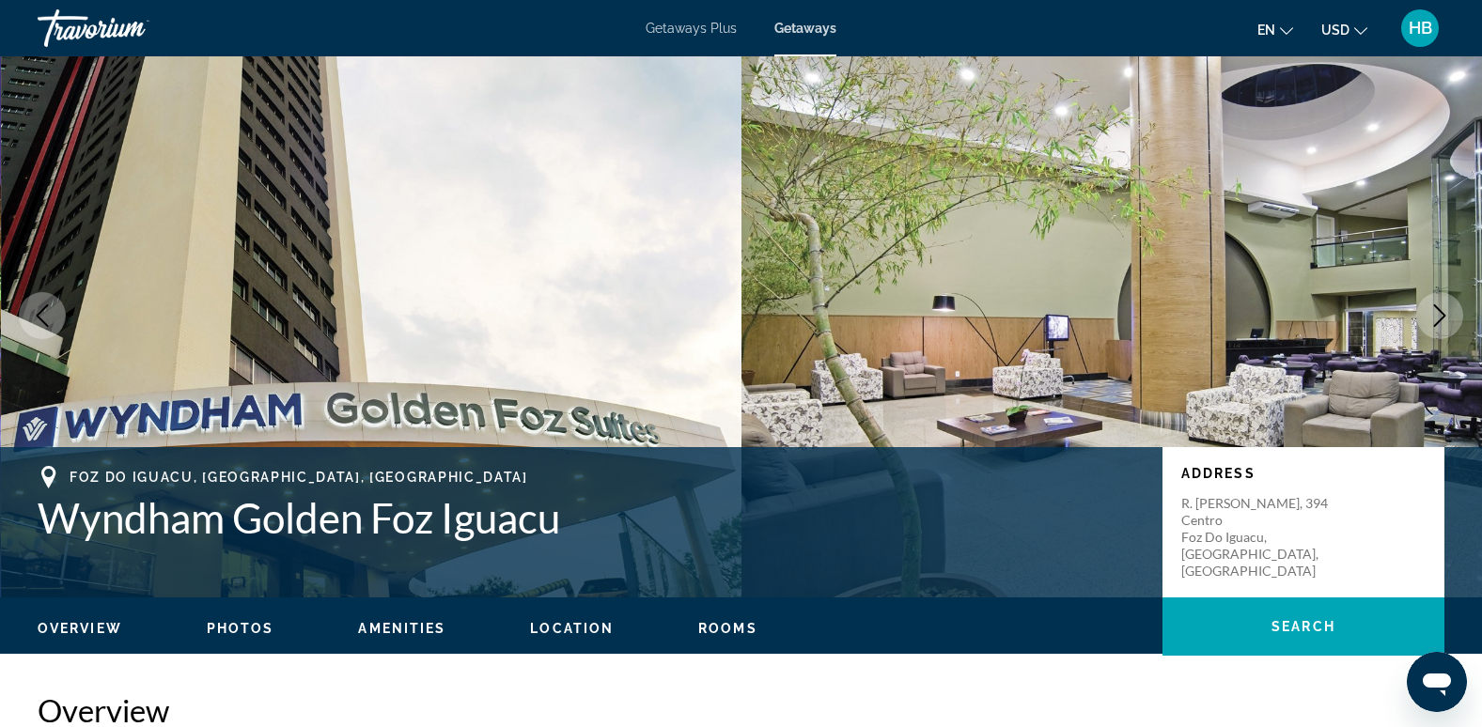
click at [1444, 315] on icon "Next image" at bounding box center [1440, 315] width 12 height 23
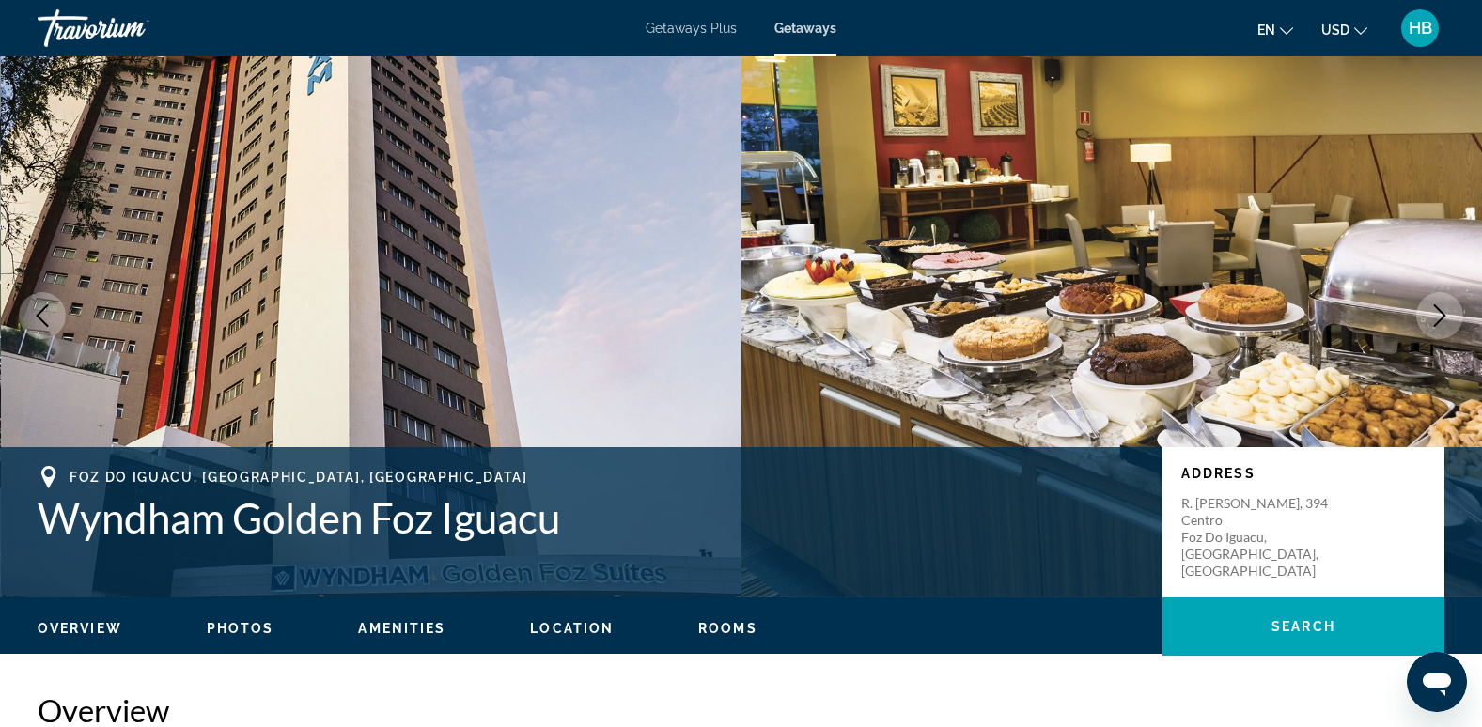
click at [1444, 315] on icon "Next image" at bounding box center [1440, 315] width 12 height 23
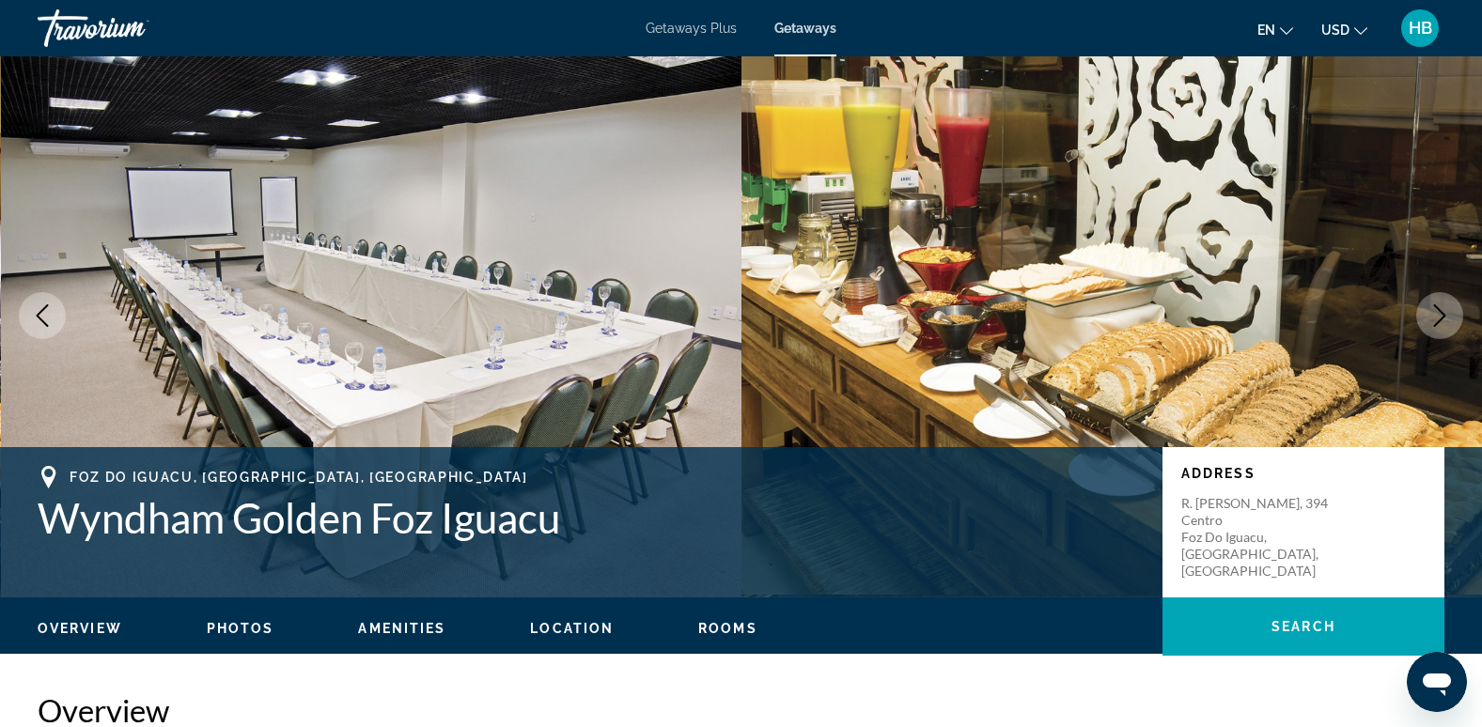
click at [1444, 315] on icon "Next image" at bounding box center [1440, 315] width 12 height 23
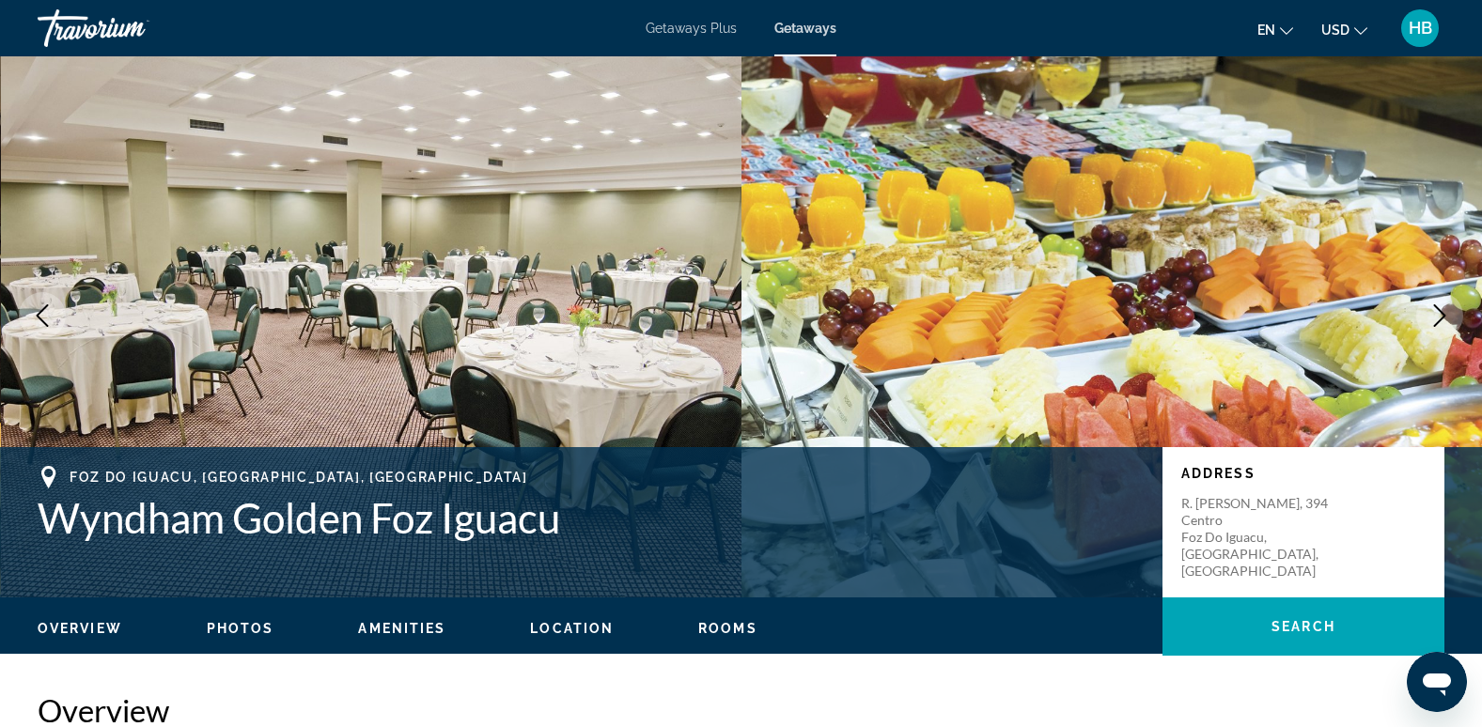
click at [1444, 315] on icon "Next image" at bounding box center [1440, 315] width 12 height 23
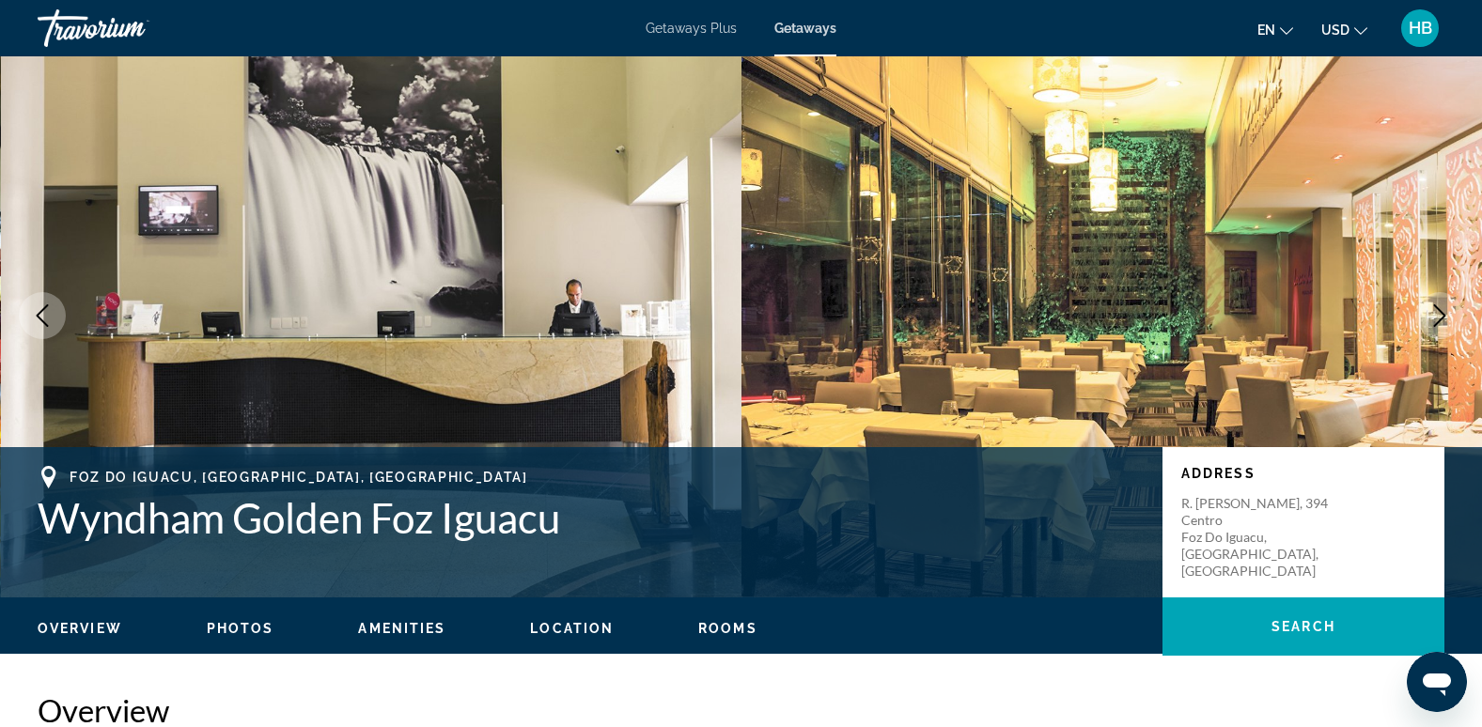
click at [1431, 316] on icon "Next image" at bounding box center [1439, 315] width 23 height 23
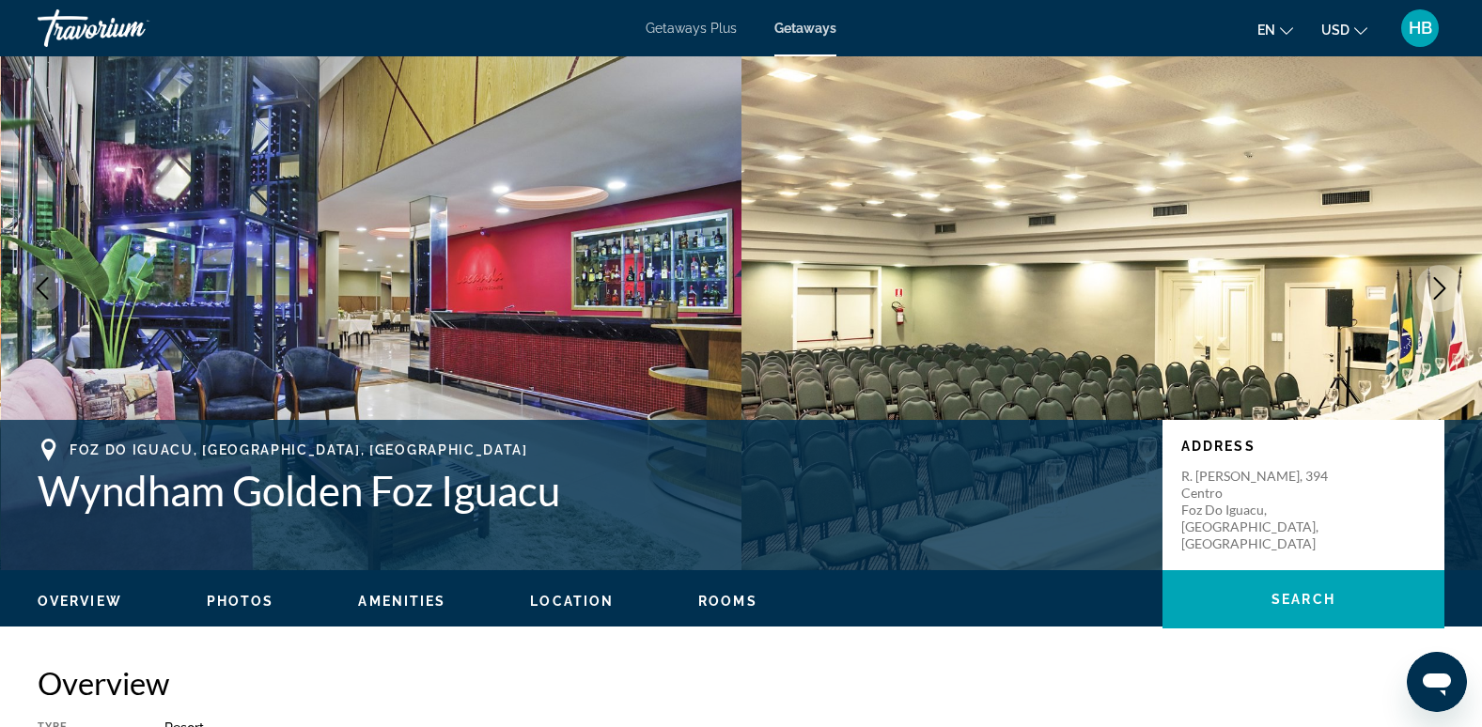
scroll to position [0, 0]
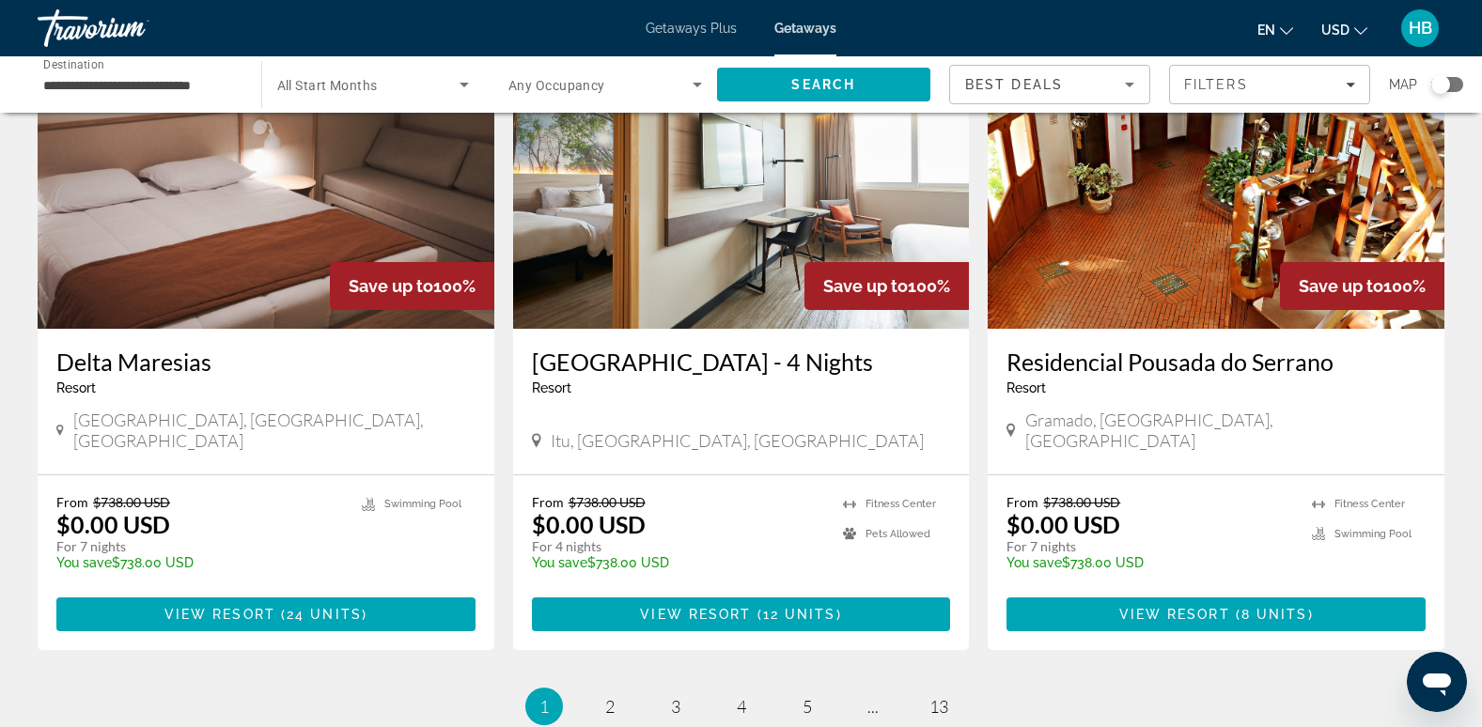
scroll to position [2215, 0]
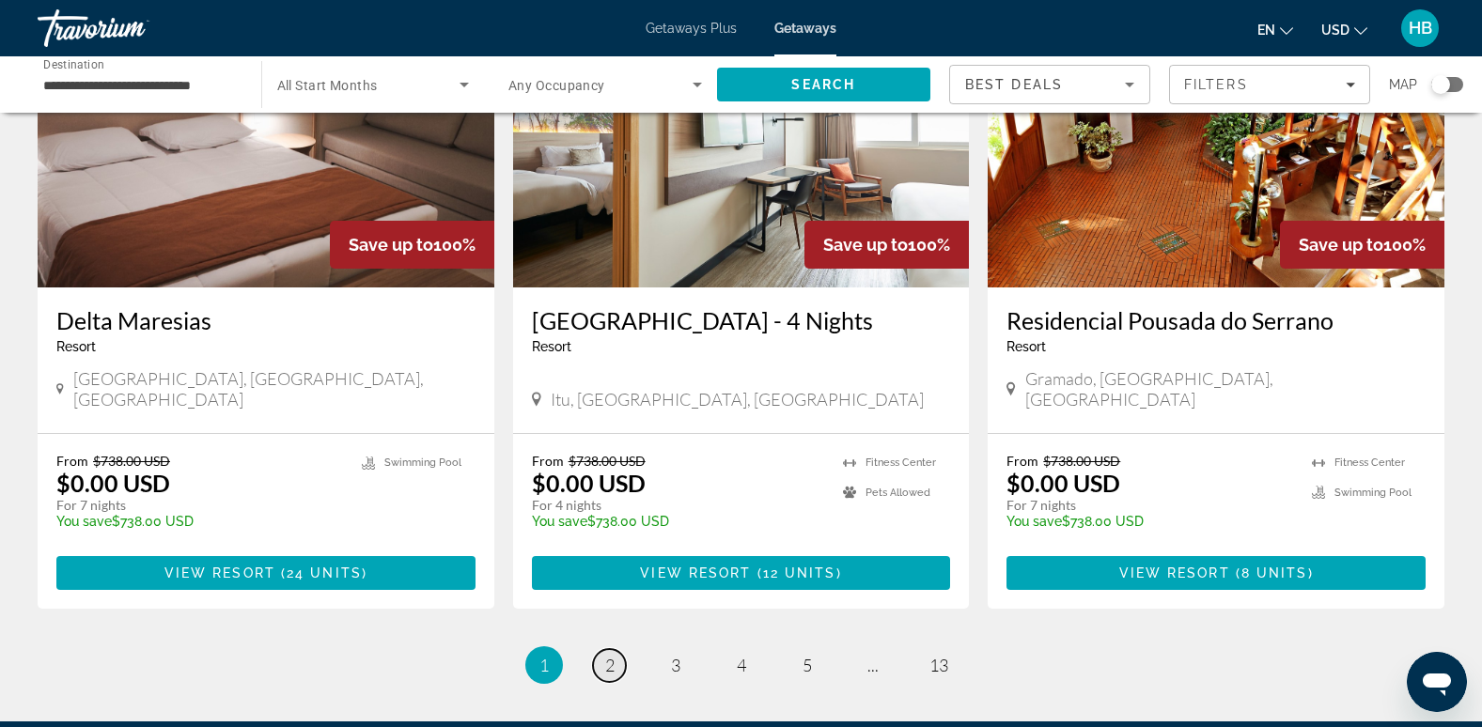
click at [605, 655] on span "2" at bounding box center [609, 665] width 9 height 21
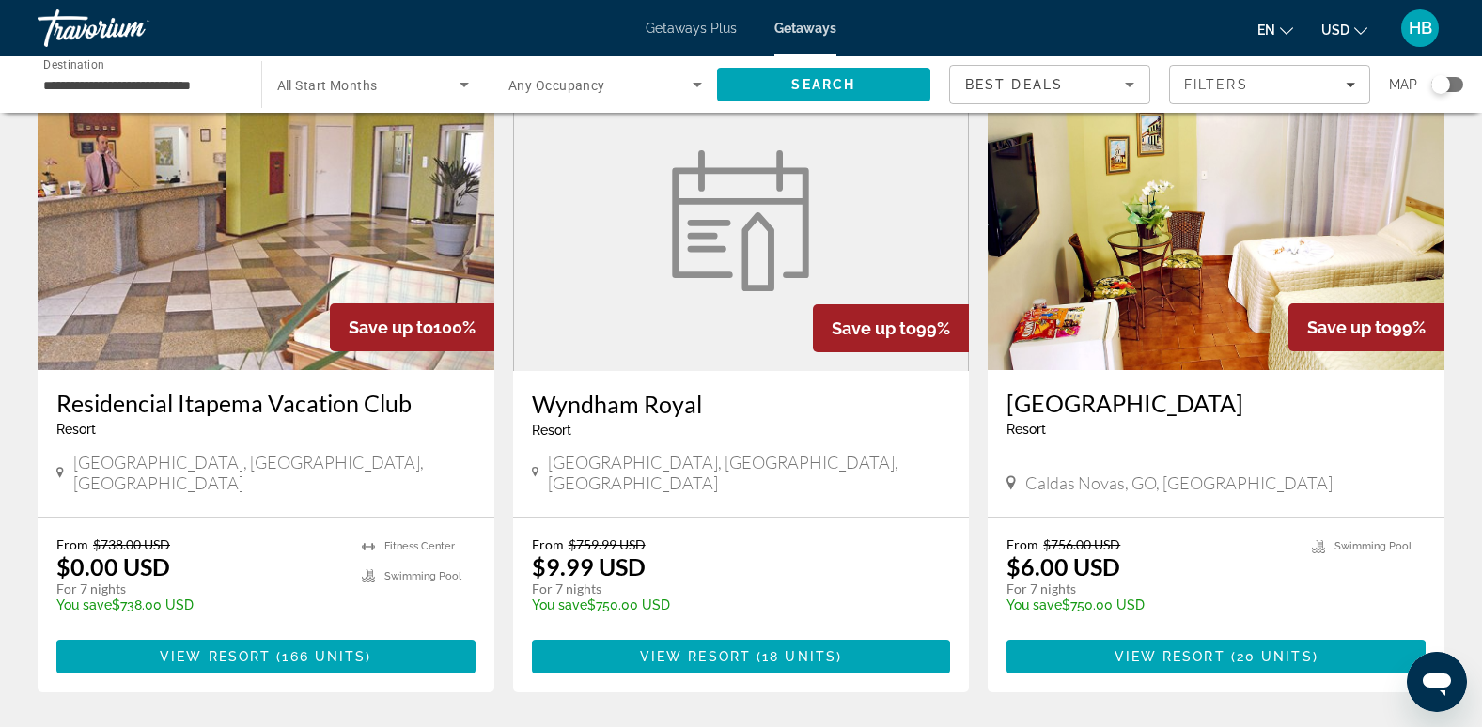
scroll to position [2096, 0]
